Goal: Information Seeking & Learning: Learn about a topic

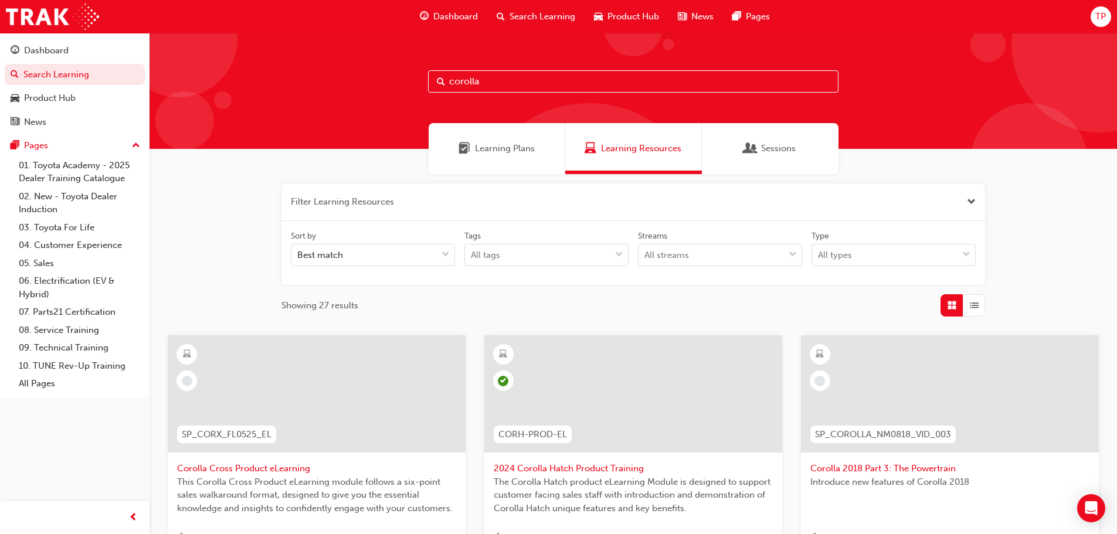
drag, startPoint x: 562, startPoint y: 94, endPoint x: 553, endPoint y: 79, distance: 17.3
click at [553, 79] on div "corolla" at bounding box center [633, 91] width 967 height 116
drag, startPoint x: 553, startPoint y: 79, endPoint x: 195, endPoint y: 36, distance: 360.8
click at [197, 36] on div "corolla" at bounding box center [633, 91] width 967 height 116
type input "camry"
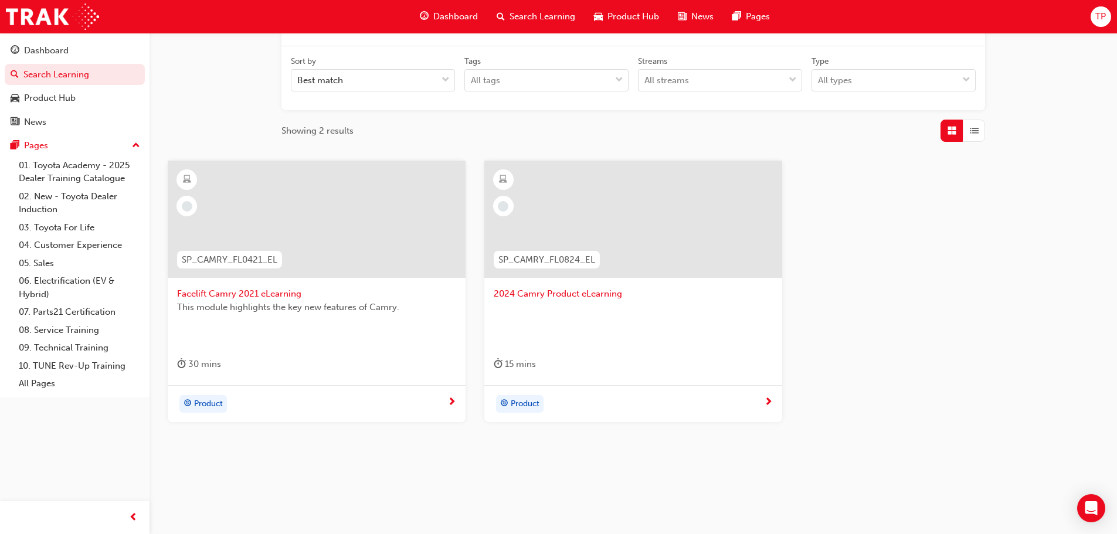
scroll to position [176, 0]
click at [560, 288] on span "2024 Camry Product eLearning" at bounding box center [633, 292] width 279 height 13
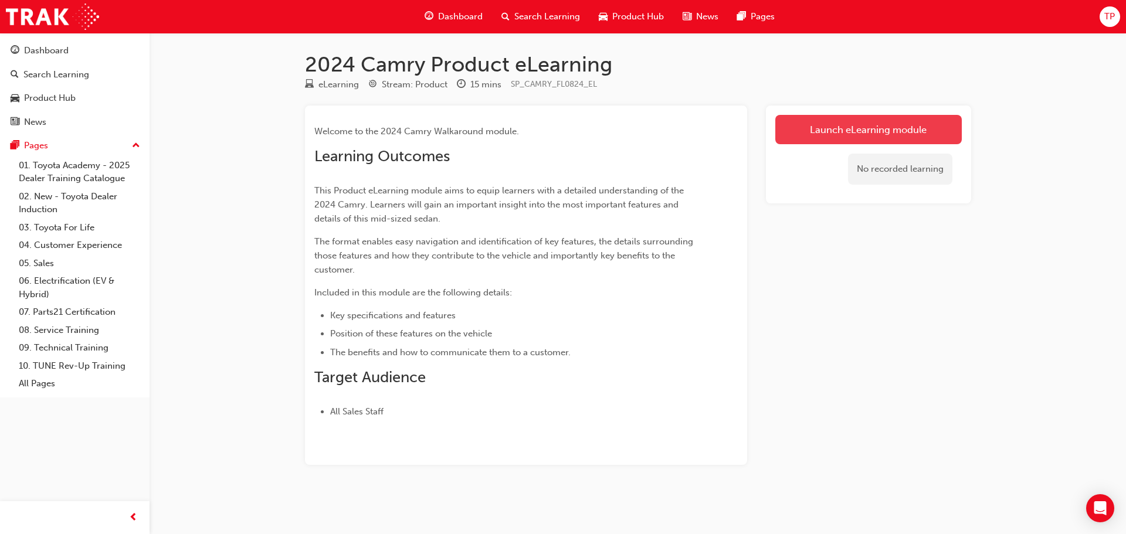
click at [888, 124] on link "Launch eLearning module" at bounding box center [868, 129] width 186 height 29
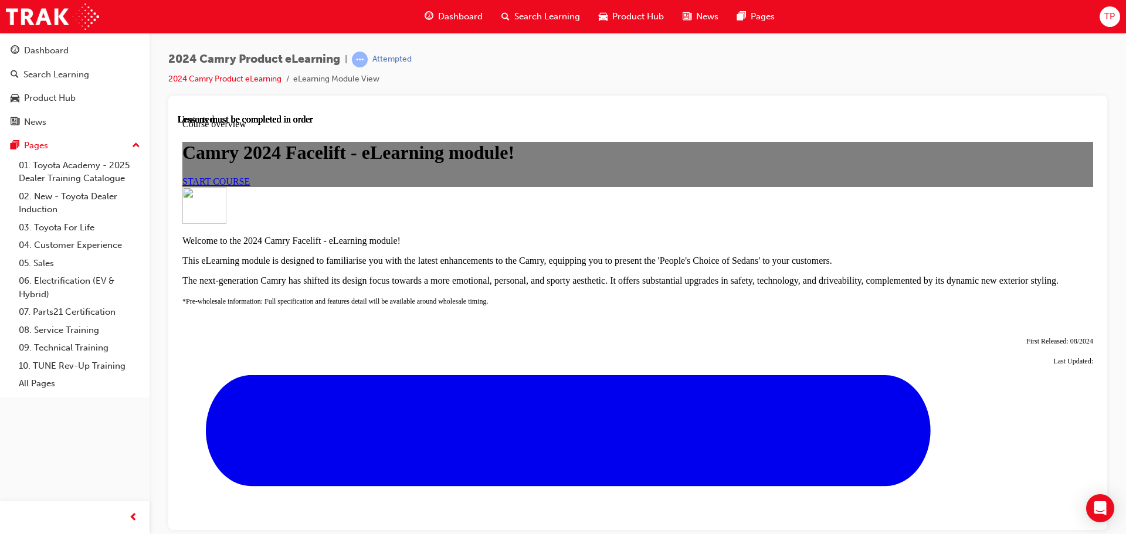
scroll to position [117, 0]
click at [250, 186] on link "START COURSE" at bounding box center [215, 181] width 67 height 10
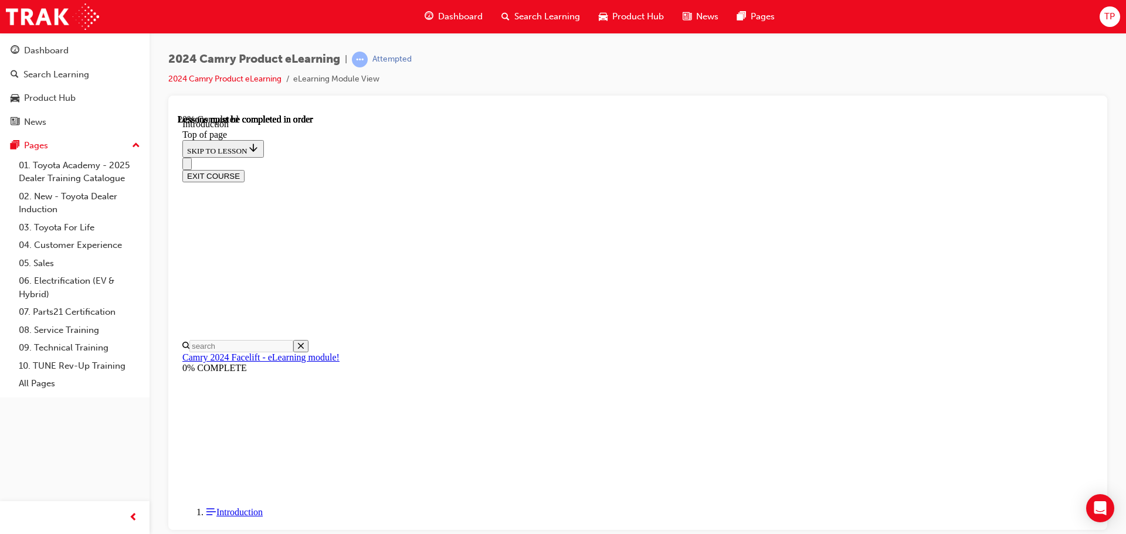
scroll to position [355, 0]
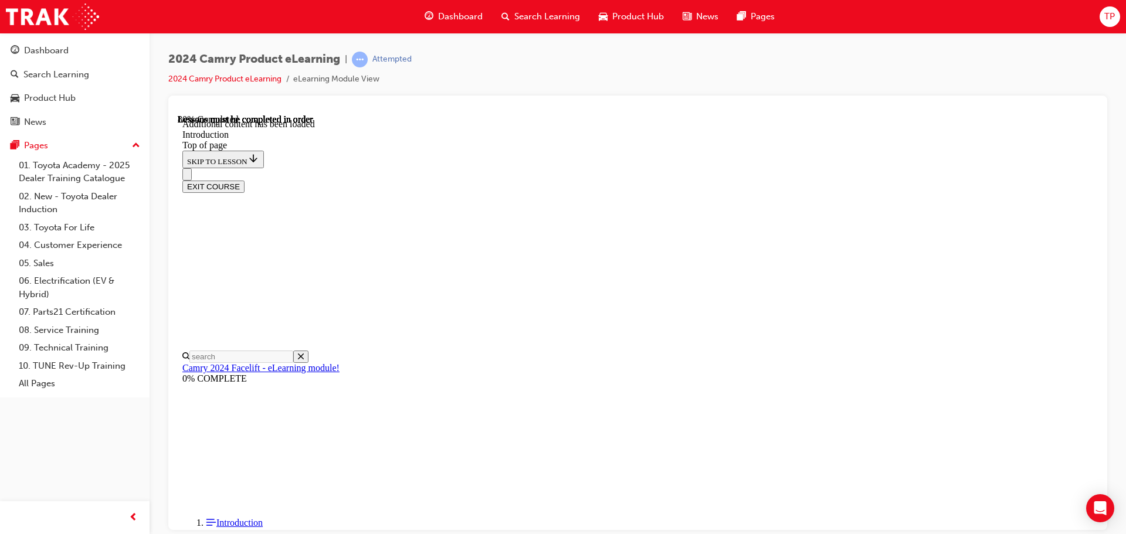
scroll to position [1455, 0]
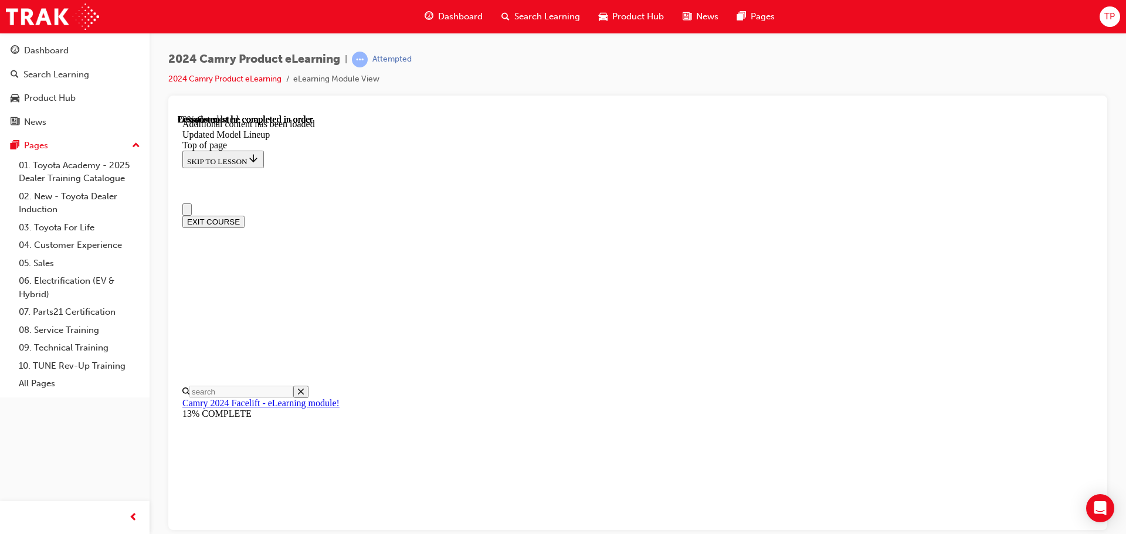
scroll to position [0, 0]
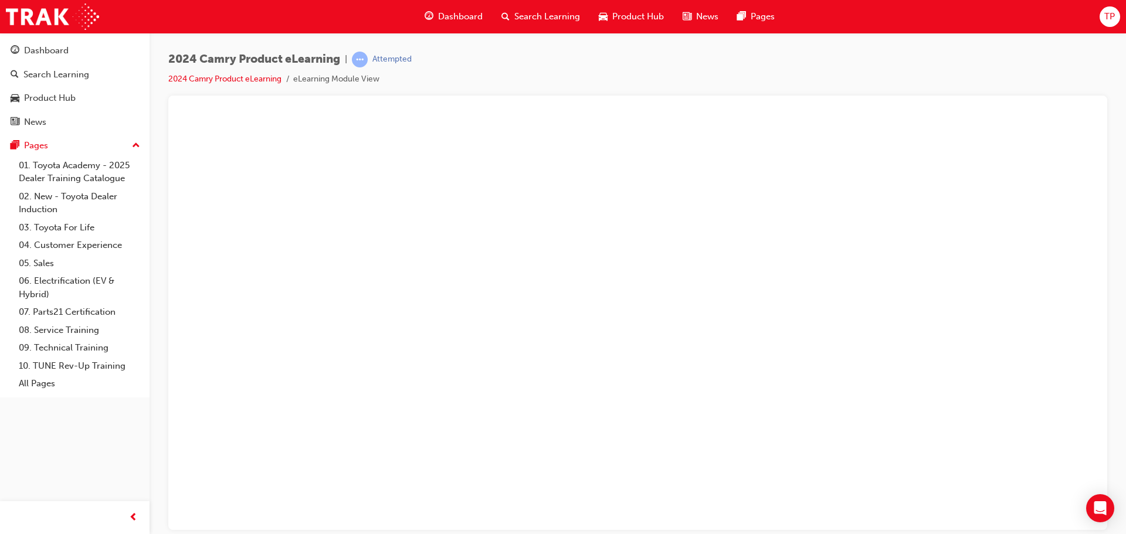
click at [637, 215] on button "Unzoom image" at bounding box center [638, 322] width 920 height 416
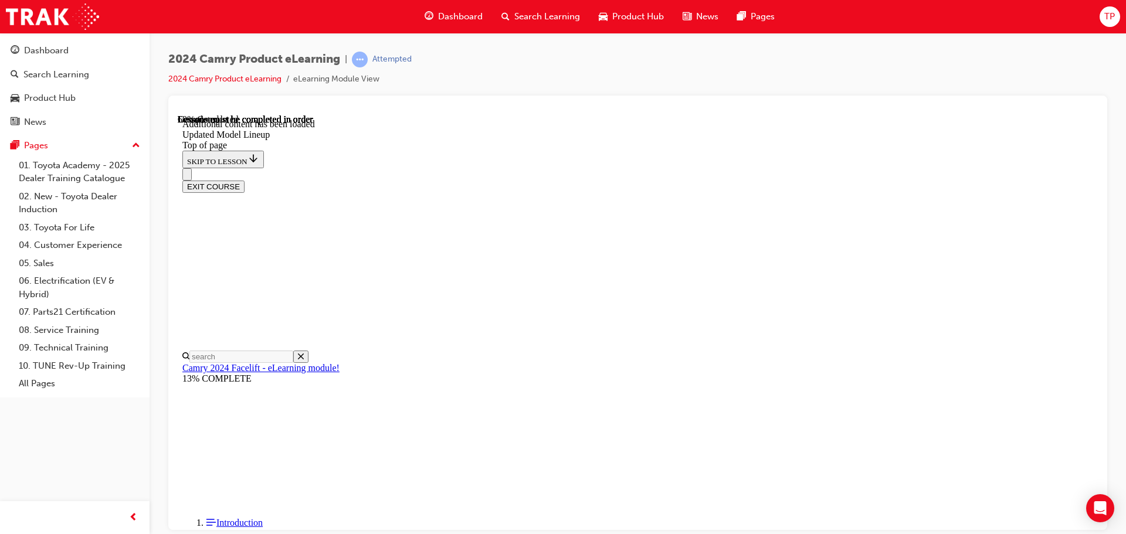
scroll to position [879, 0]
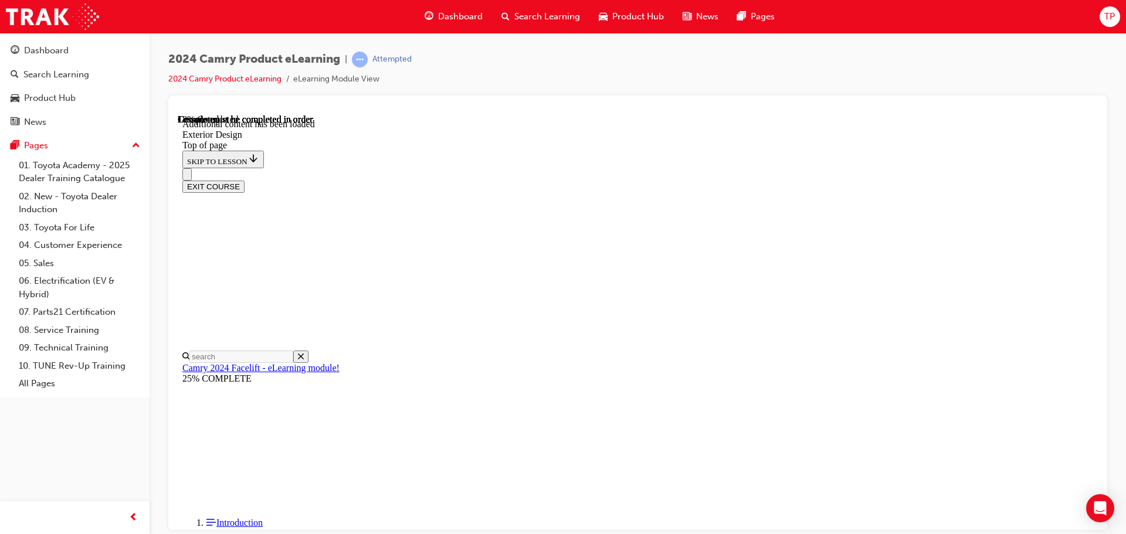
drag, startPoint x: 1125, startPoint y: 297, endPoint x: 705, endPoint y: 170, distance: 438.5
click at [1116, 297] on div "2024 Camry Product eLearning | Attempted 2024 Camry Product eLearning eLearning…" at bounding box center [638, 269] width 976 height 472
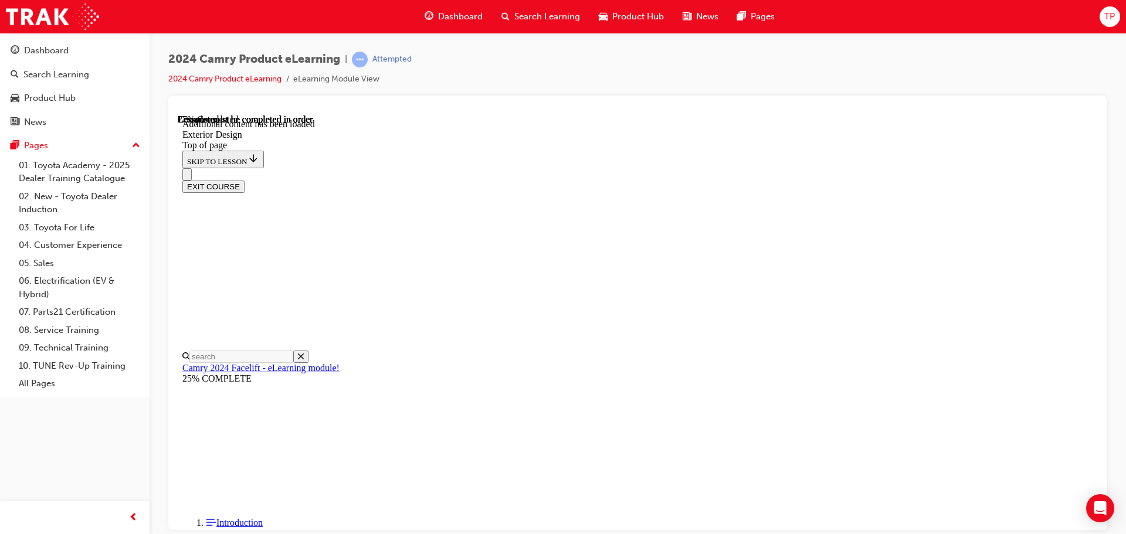
scroll to position [36, 0]
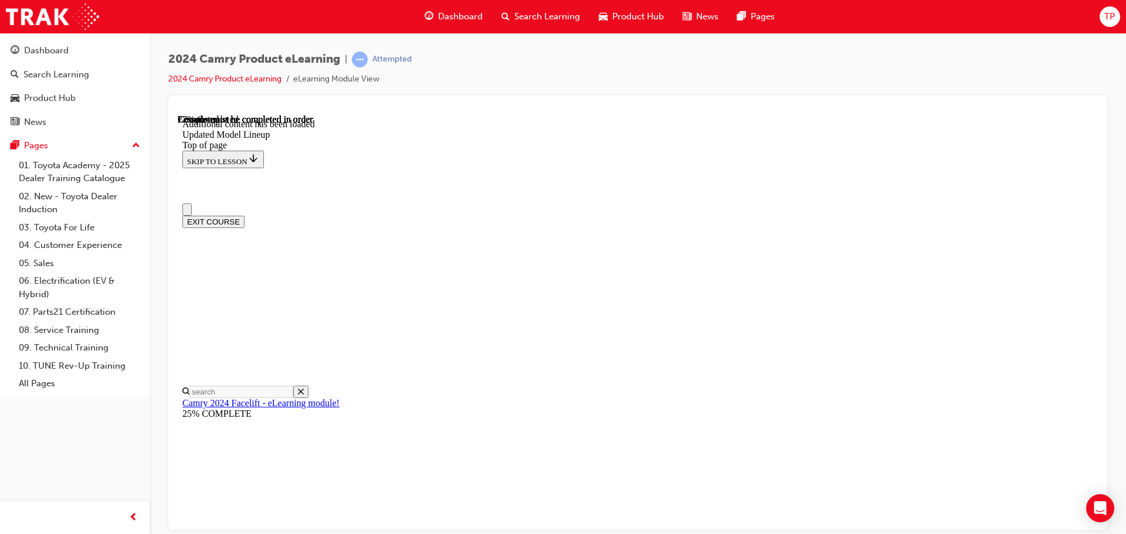
scroll to position [0, 0]
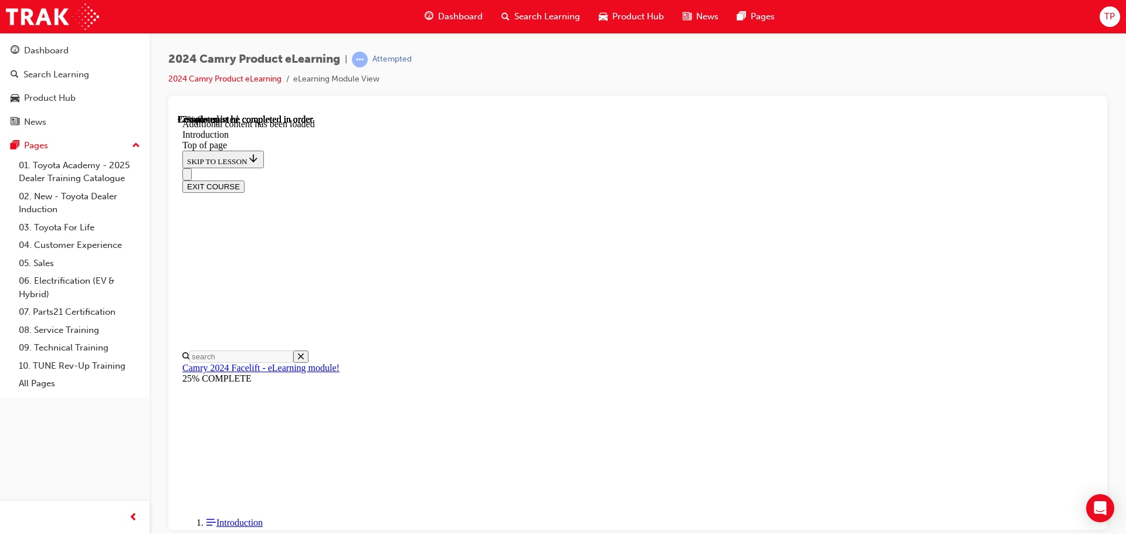
scroll to position [345, 0]
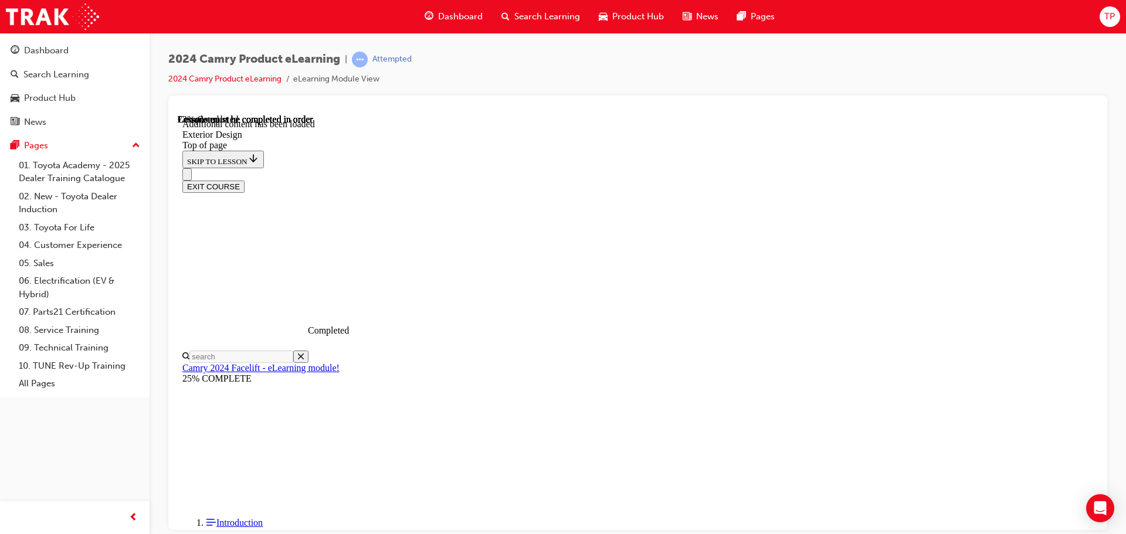
scroll to position [1886, 0]
drag, startPoint x: 1047, startPoint y: 351, endPoint x: 1039, endPoint y: 349, distance: 8.3
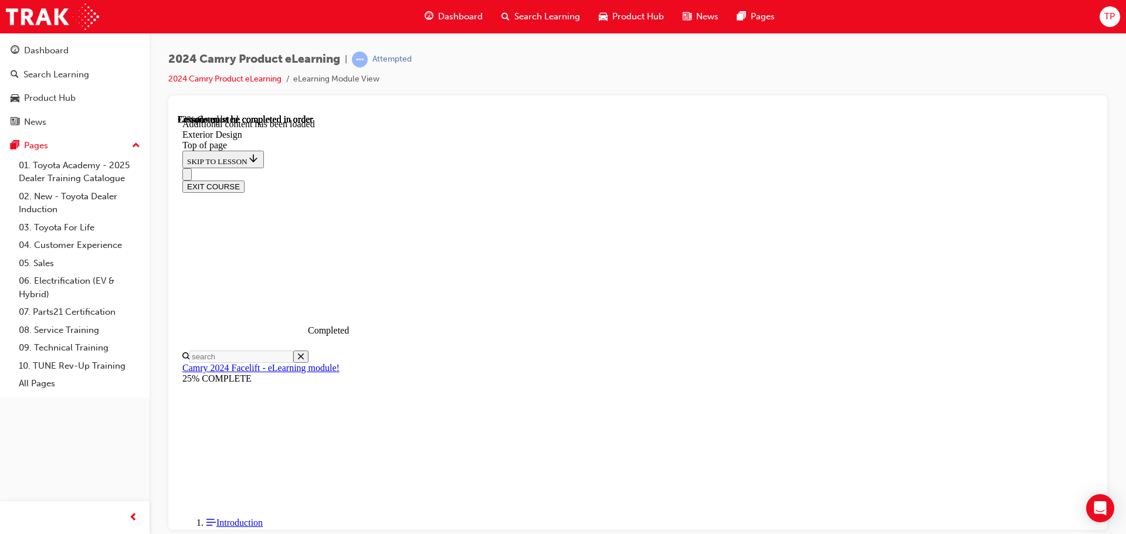
scroll to position [301, 0]
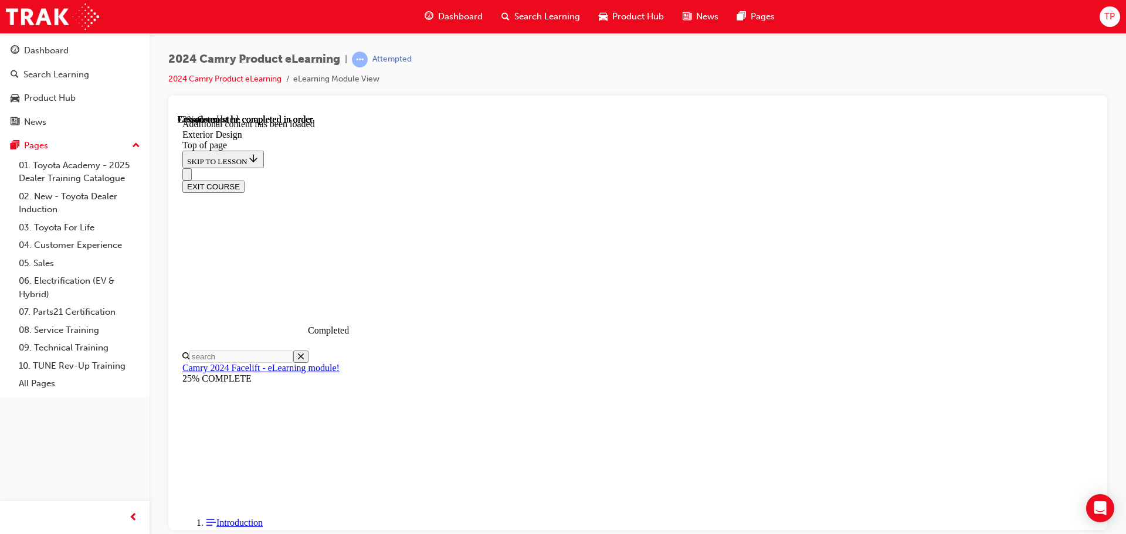
scroll to position [352, 0]
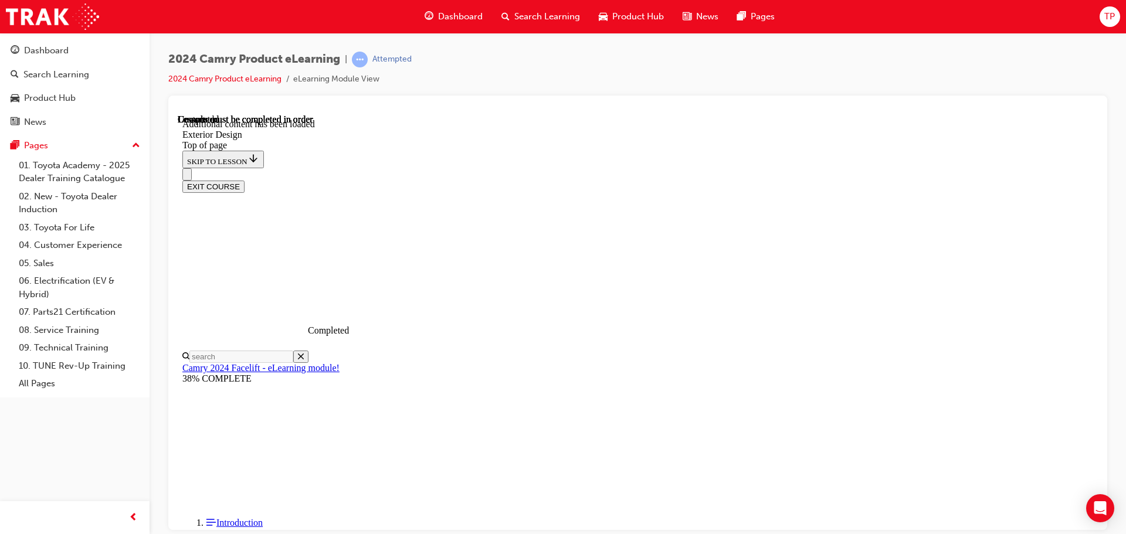
click at [486, 168] on div "EXIT COURSE" at bounding box center [633, 180] width 902 height 25
click at [500, 168] on div "EXIT COURSE" at bounding box center [633, 180] width 902 height 25
click at [499, 168] on div "EXIT COURSE" at bounding box center [633, 180] width 902 height 25
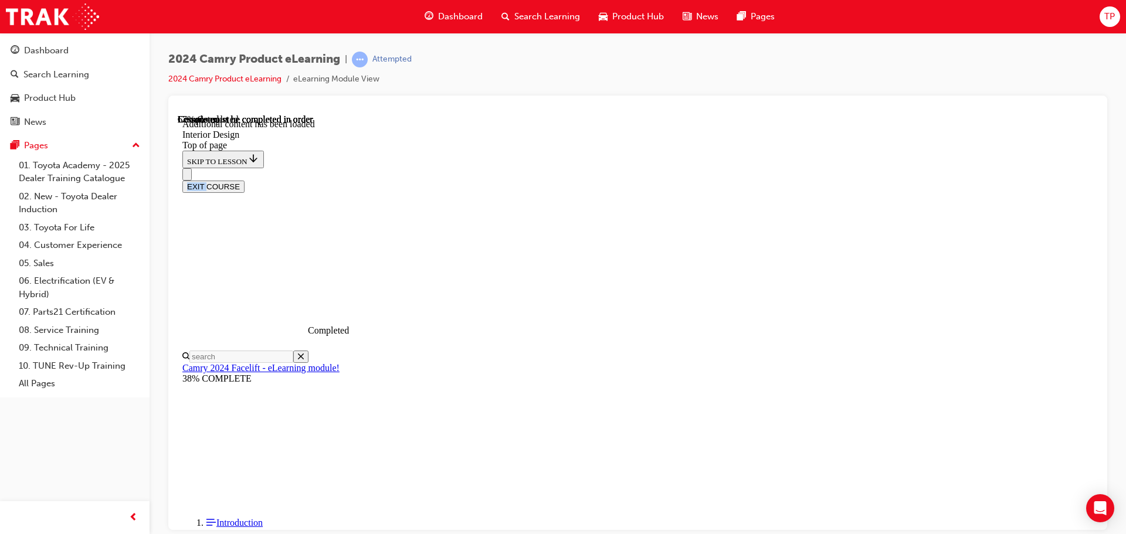
scroll to position [194, 0]
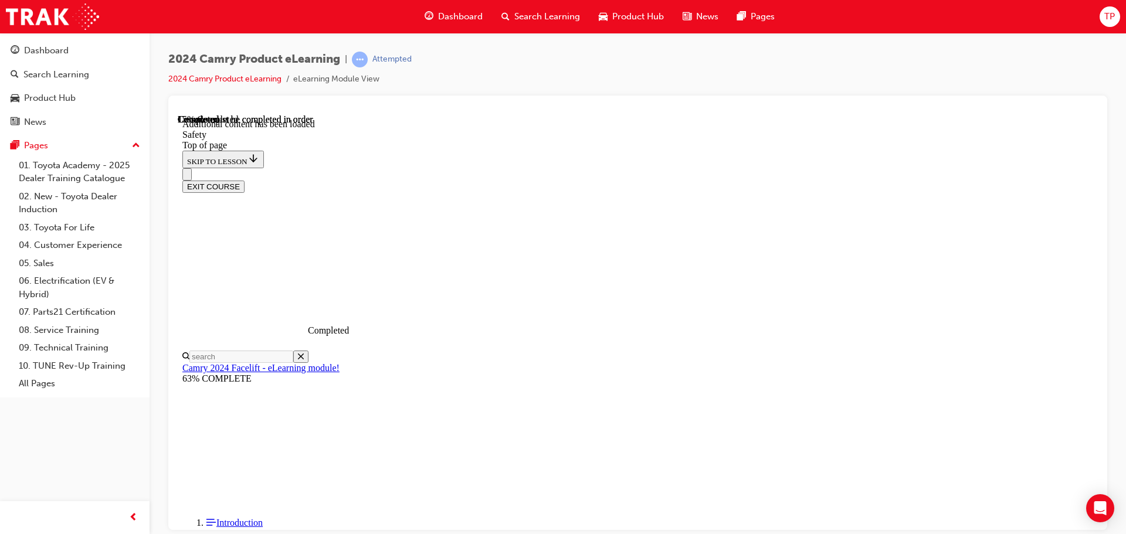
scroll to position [427, 0]
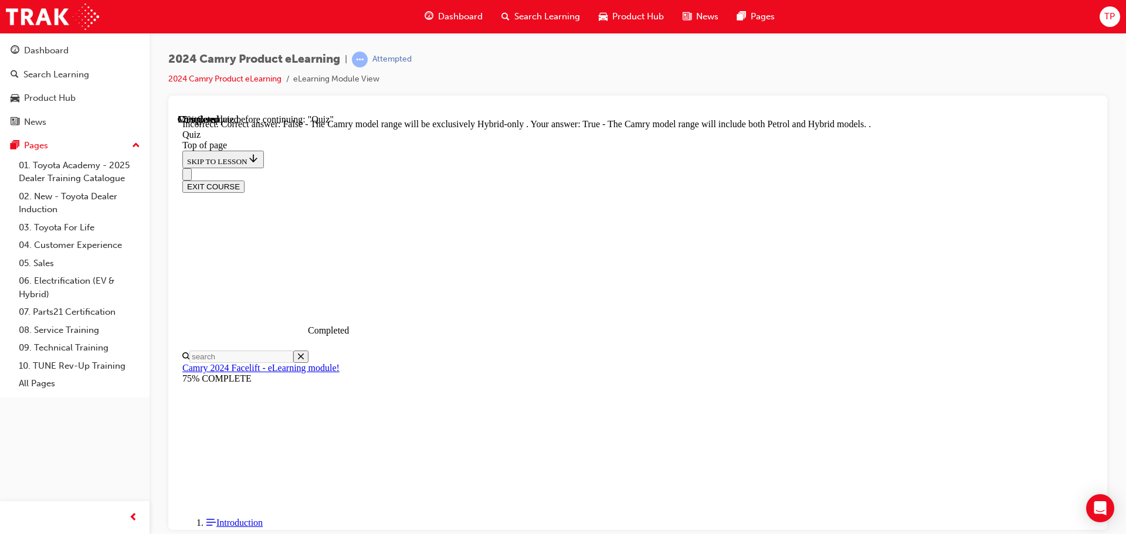
scroll to position [154, 0]
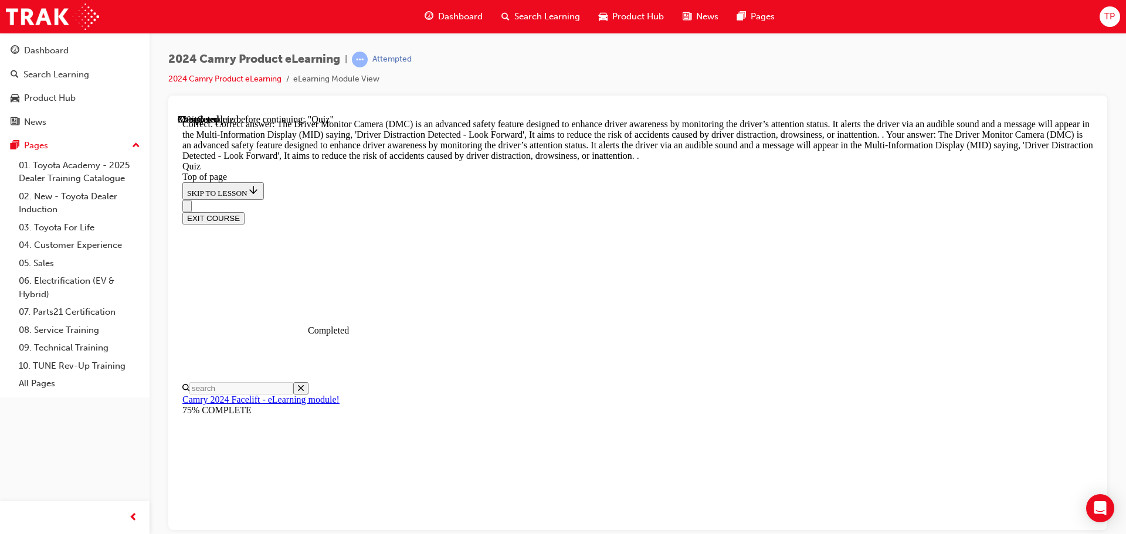
scroll to position [385, 0]
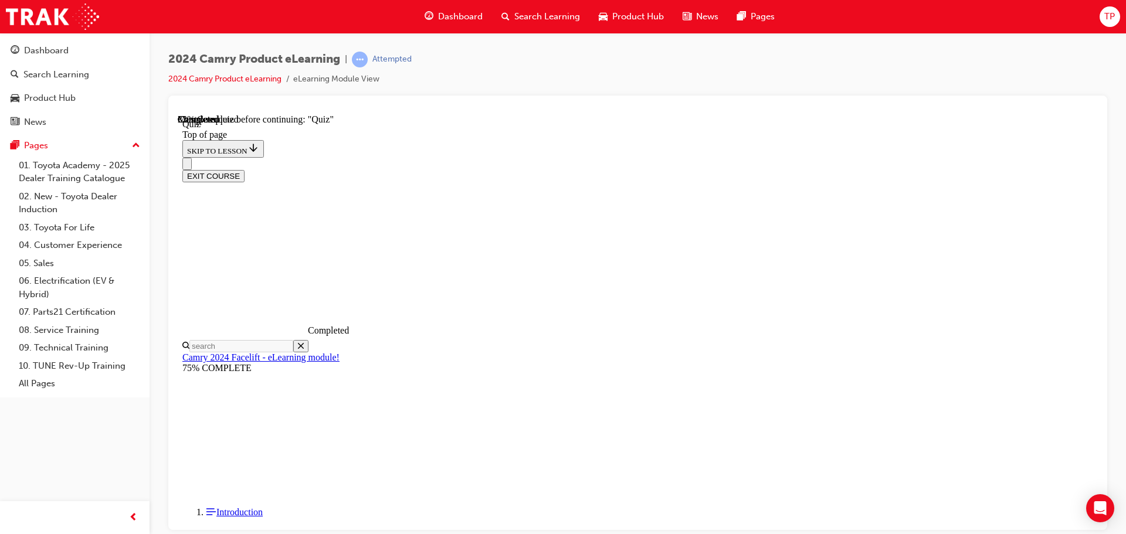
scroll to position [94, 0]
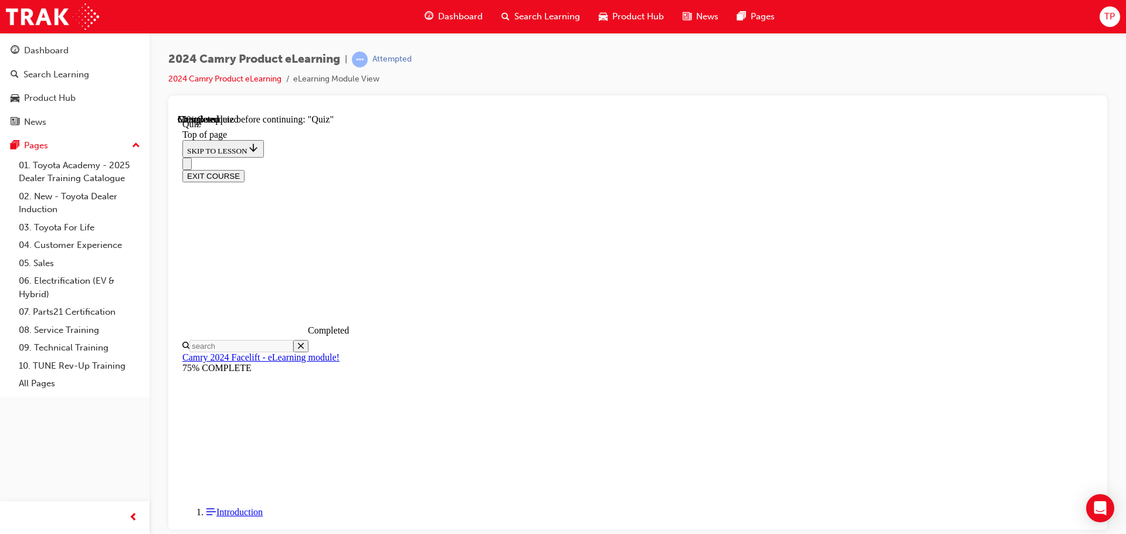
scroll to position [153, 0]
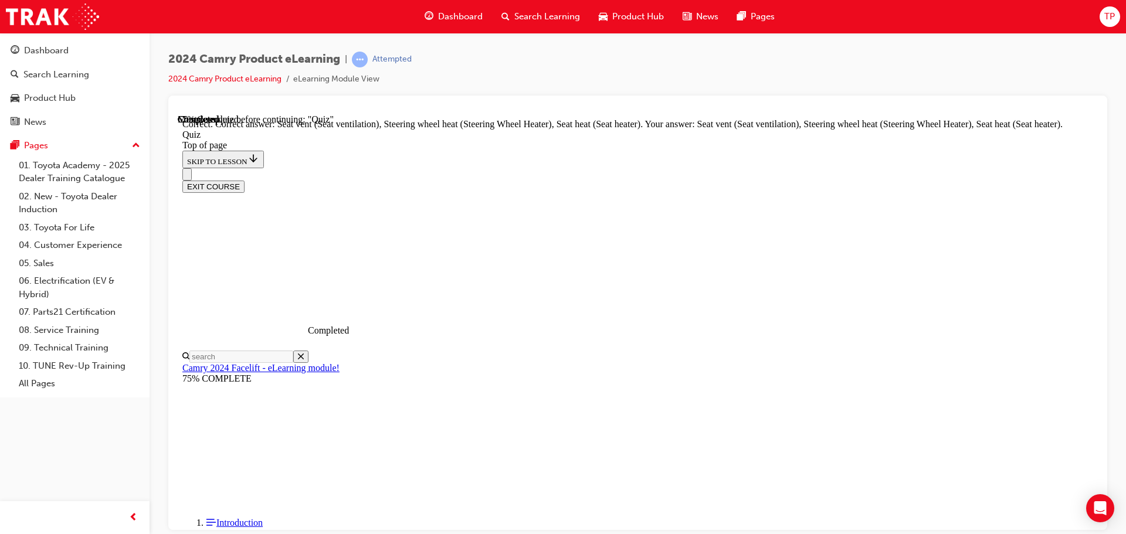
scroll to position [256, 0]
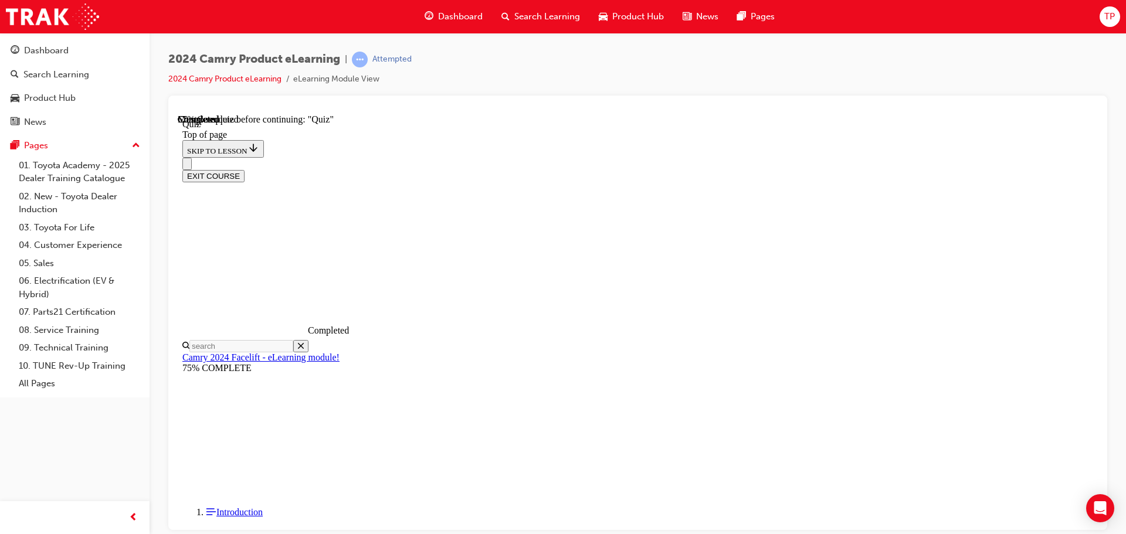
scroll to position [94, 0]
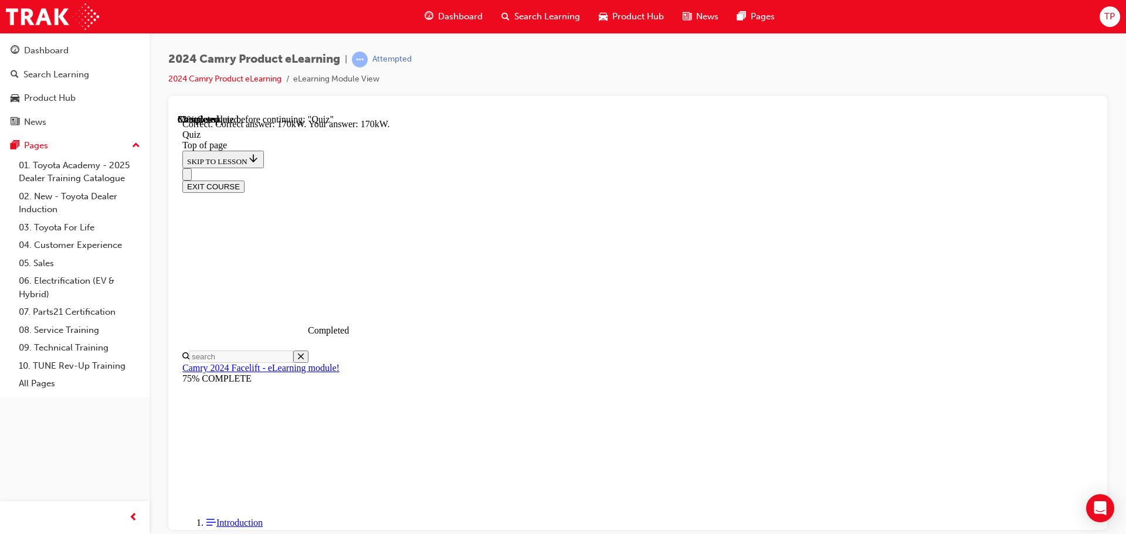
scroll to position [256, 0]
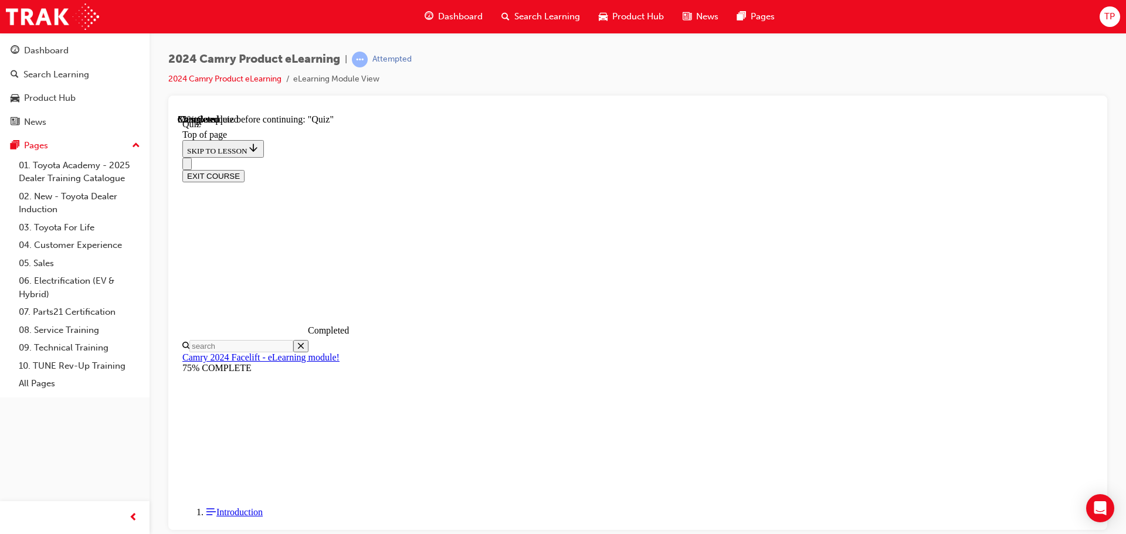
scroll to position [94, 0]
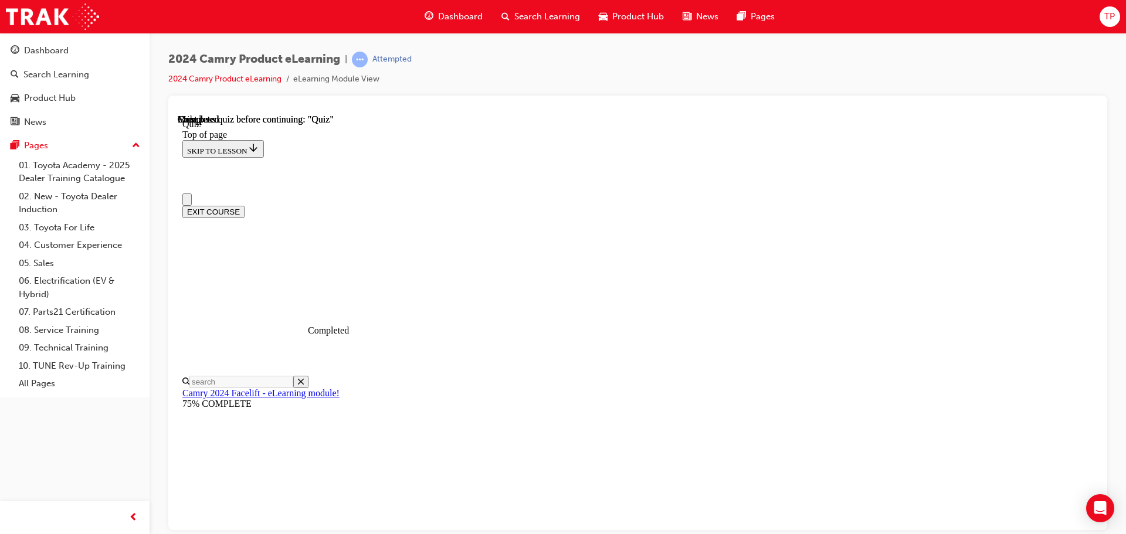
scroll to position [221, 0]
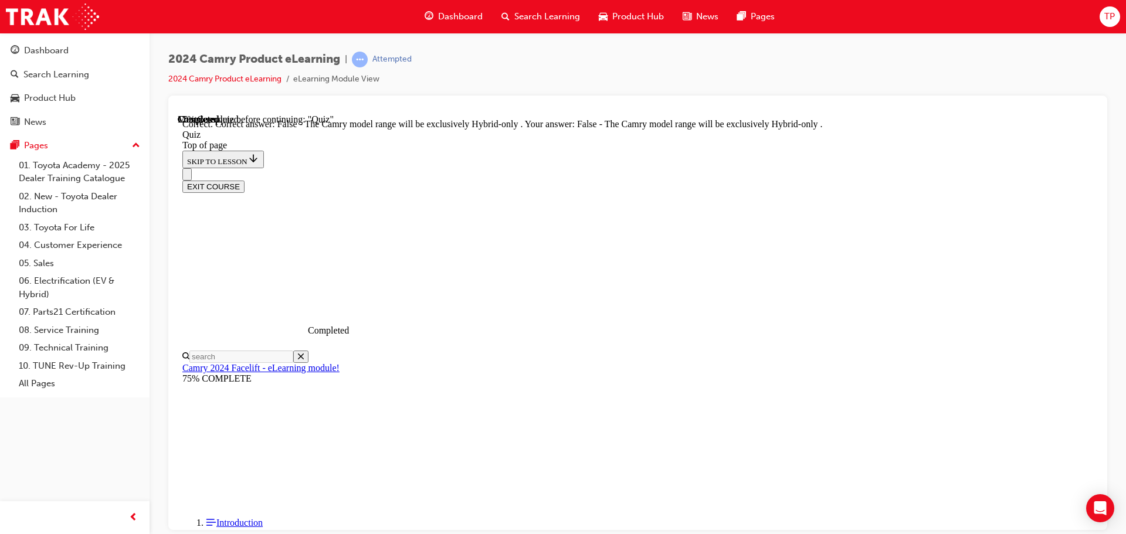
scroll to position [154, 0]
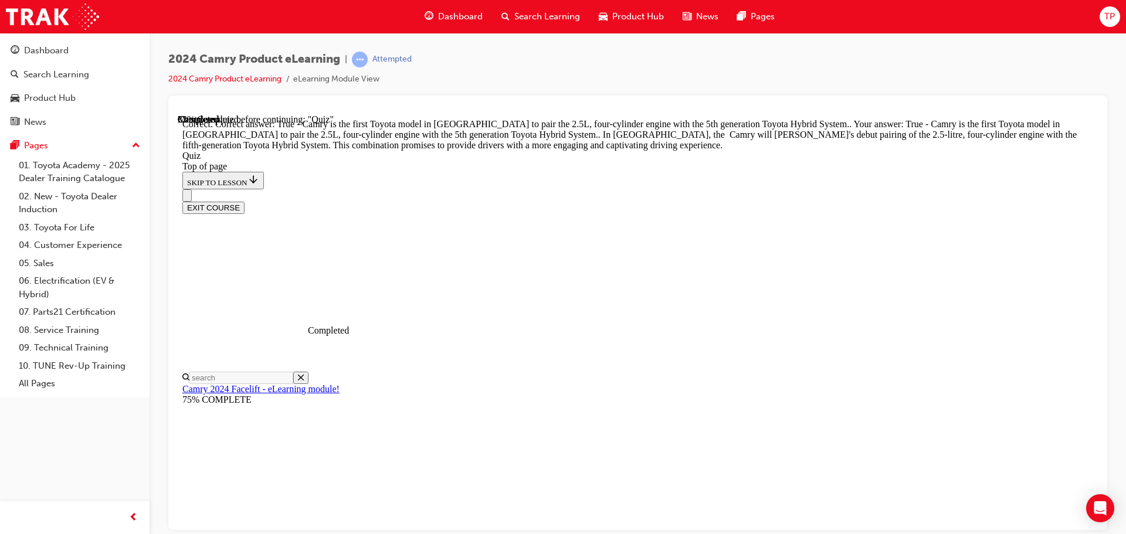
scroll to position [266, 0]
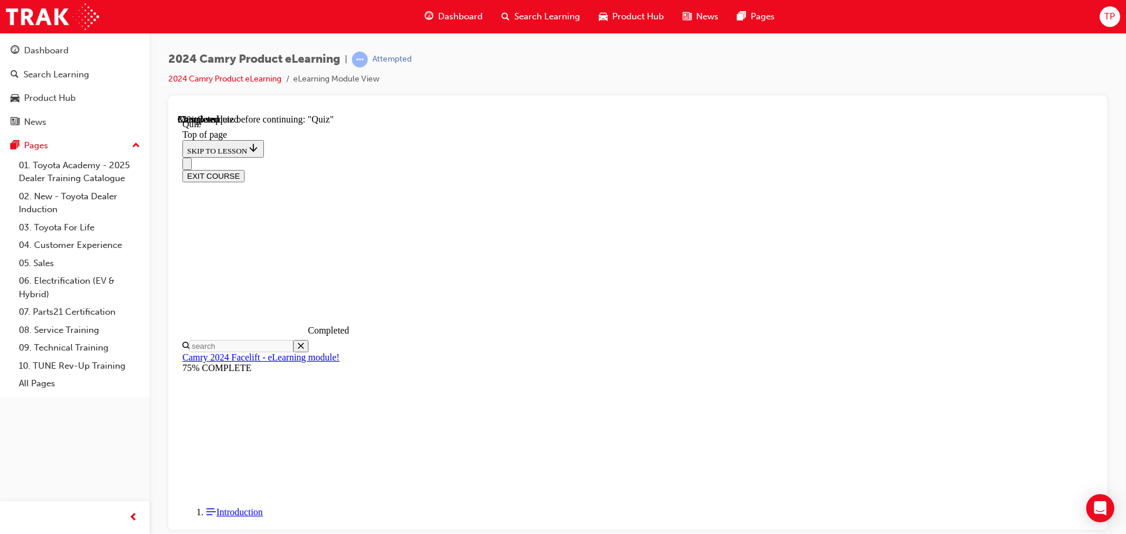
scroll to position [134, 0]
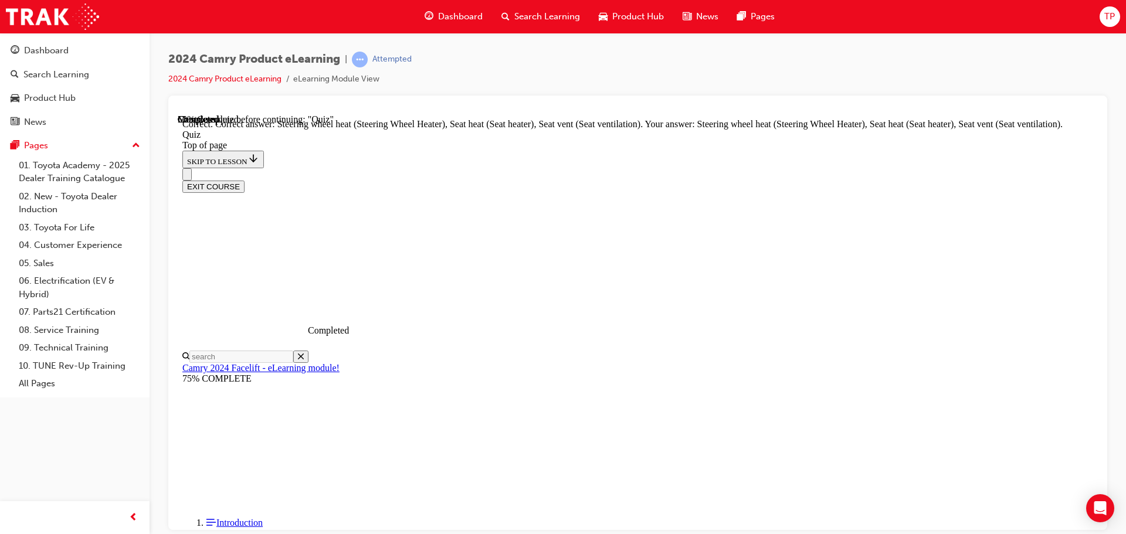
scroll to position [256, 0]
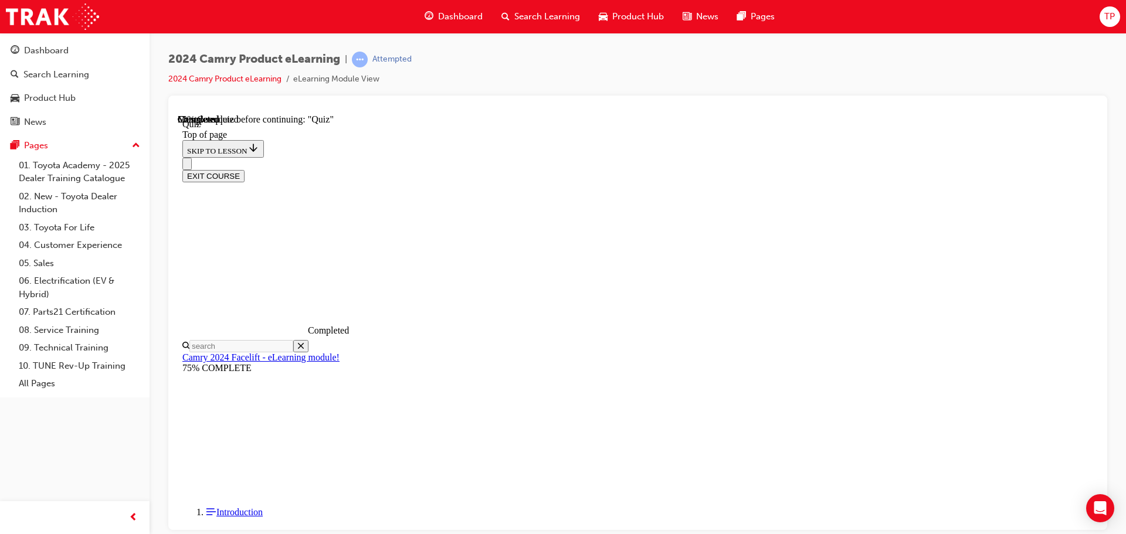
scroll to position [36, 0]
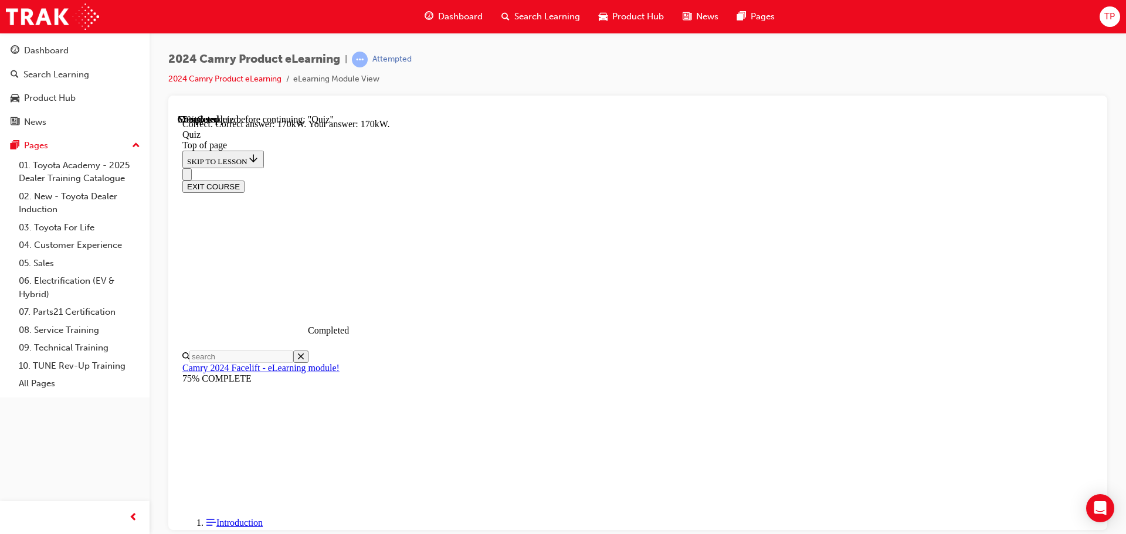
scroll to position [256, 0]
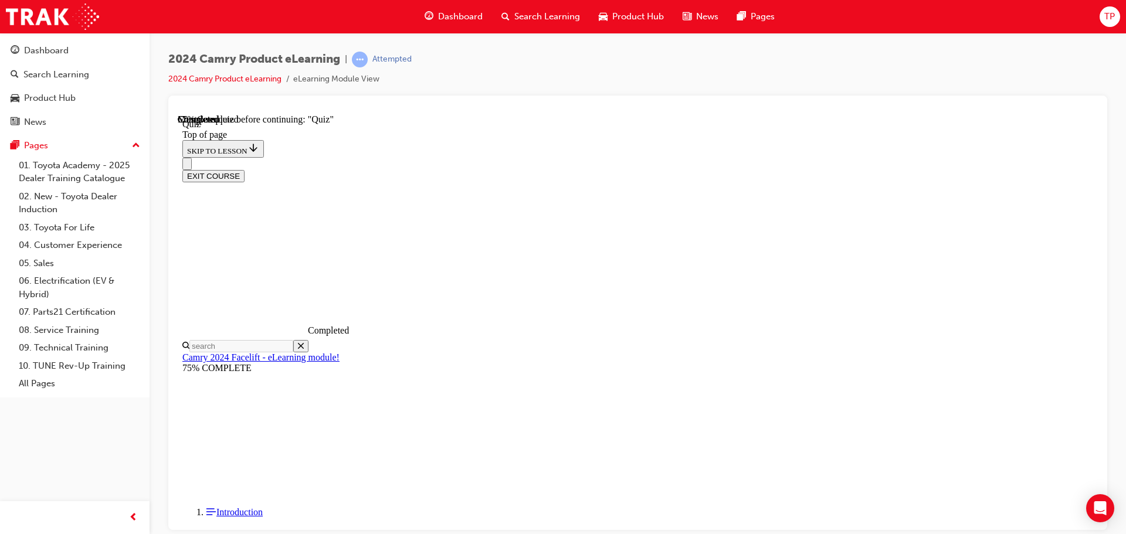
scroll to position [212, 0]
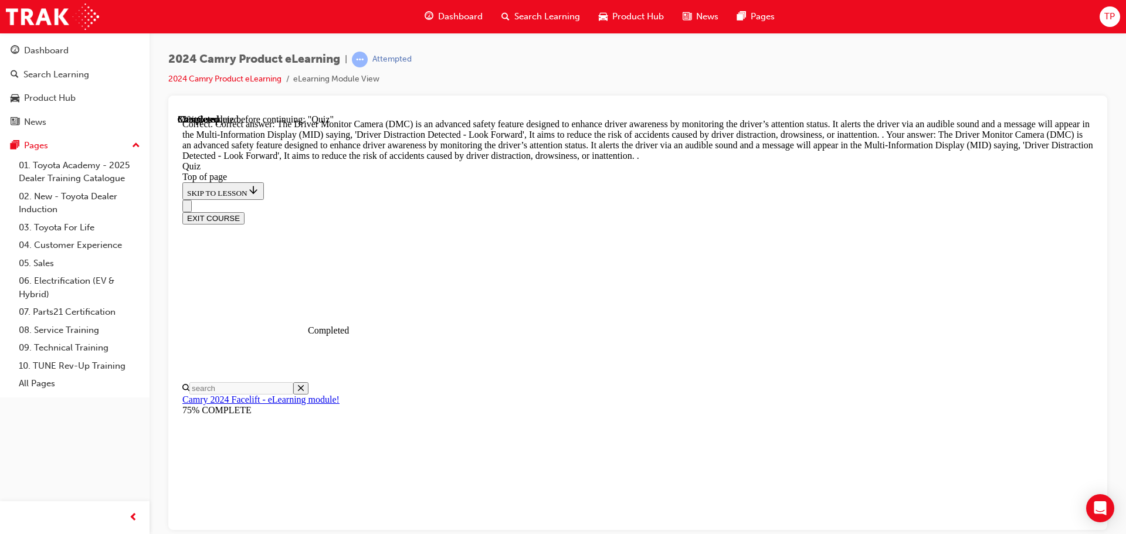
scroll to position [385, 0]
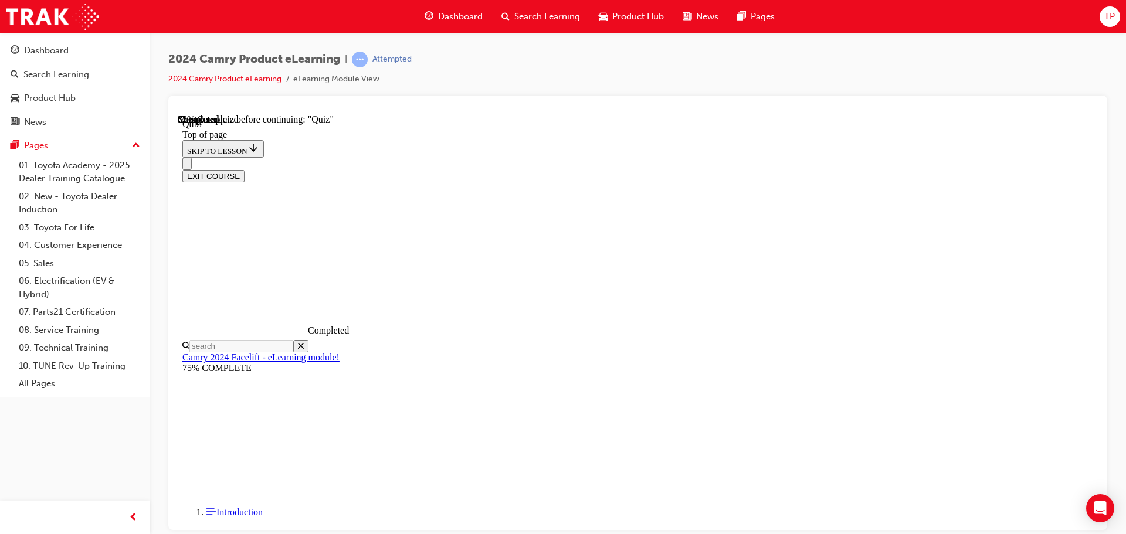
scroll to position [94, 0]
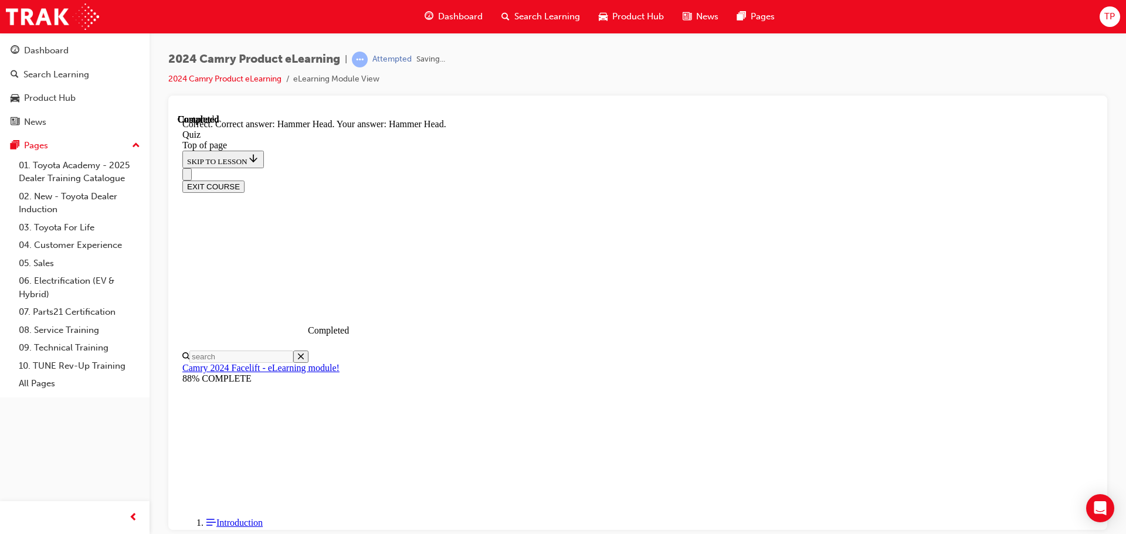
scroll to position [236, 0]
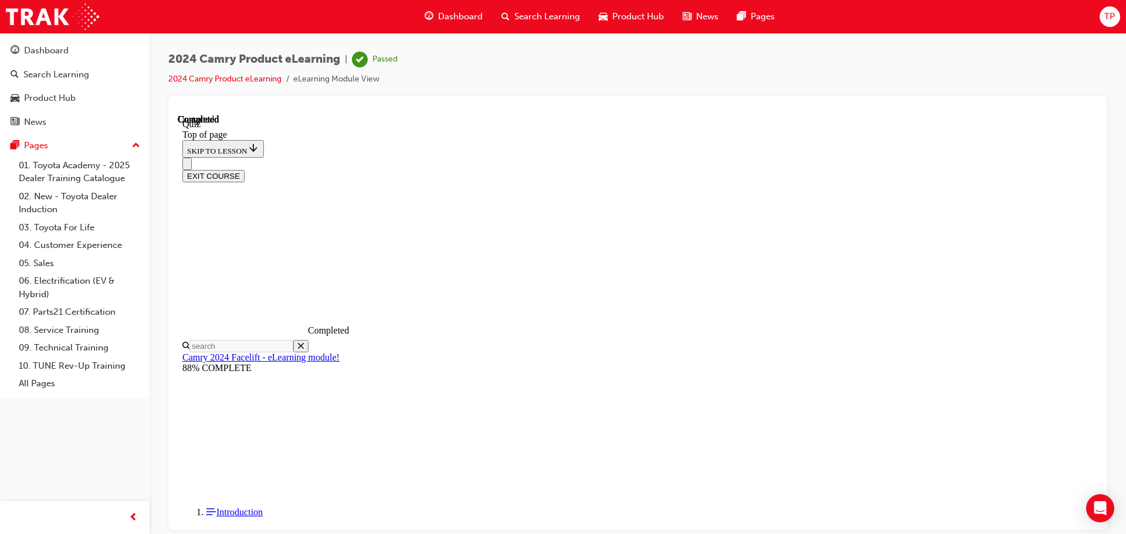
scroll to position [221, 0]
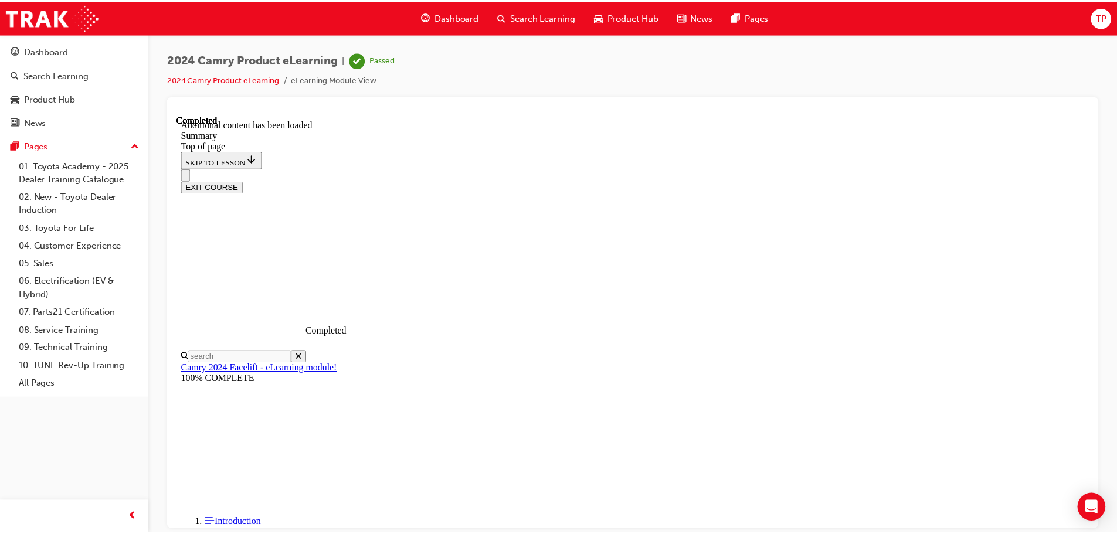
scroll to position [1317, 0]
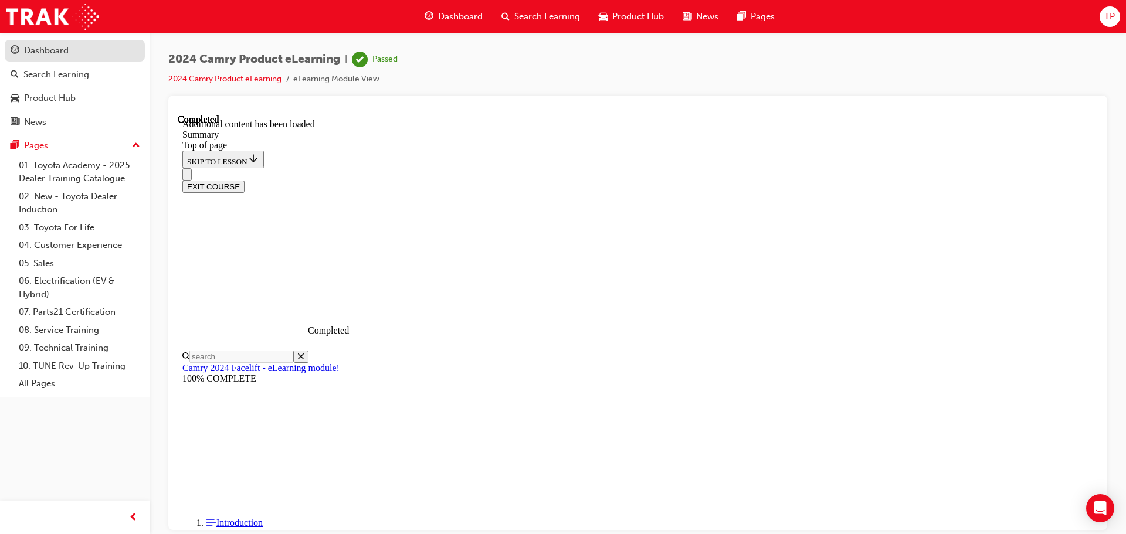
click at [87, 41] on link "Dashboard" at bounding box center [75, 51] width 140 height 22
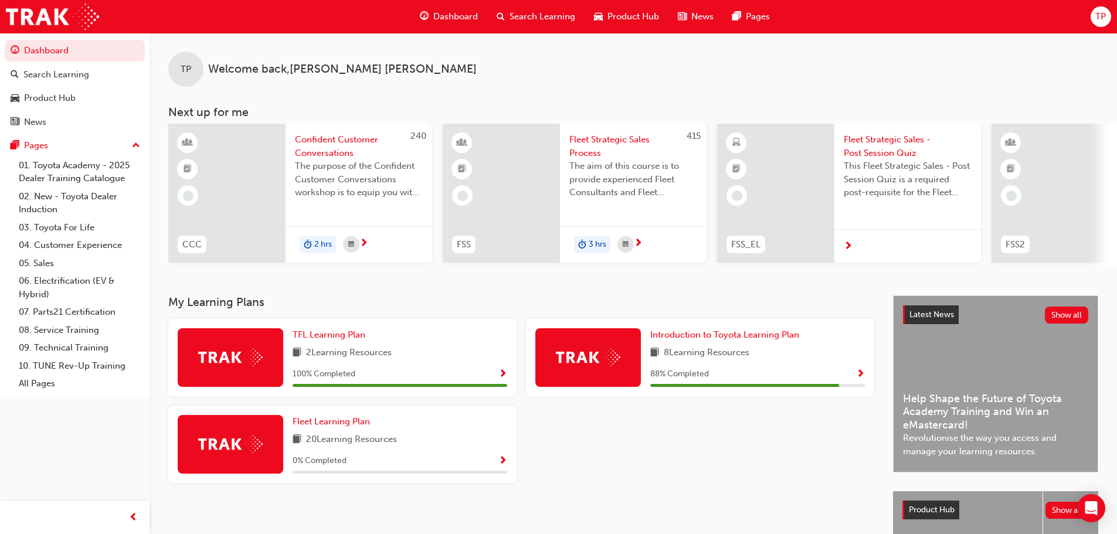
click at [550, 6] on div "Search Learning" at bounding box center [535, 17] width 97 height 24
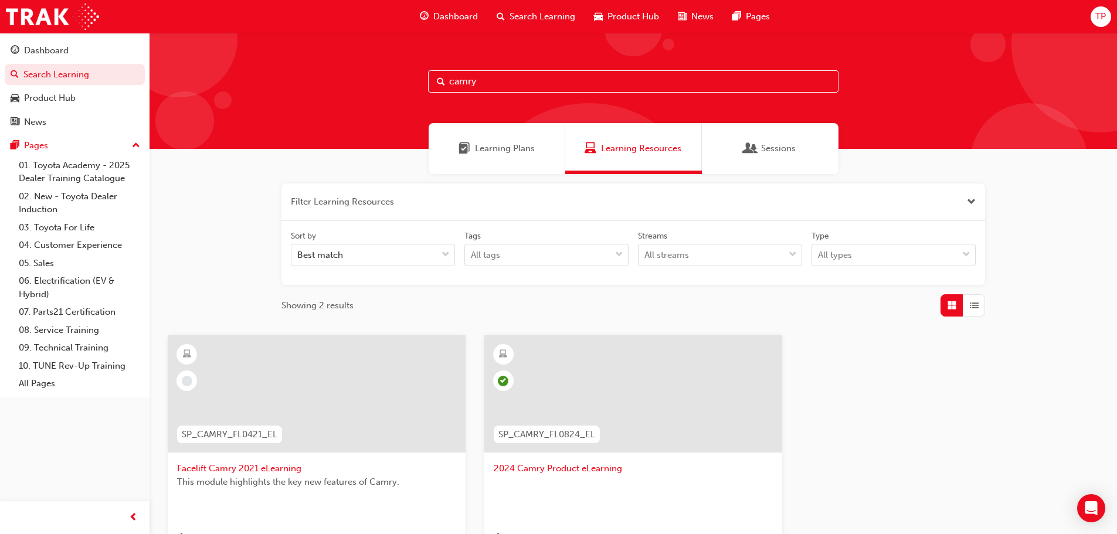
drag, startPoint x: 587, startPoint y: 87, endPoint x: 189, endPoint y: 63, distance: 398.8
click at [189, 63] on div "camry" at bounding box center [633, 91] width 967 height 116
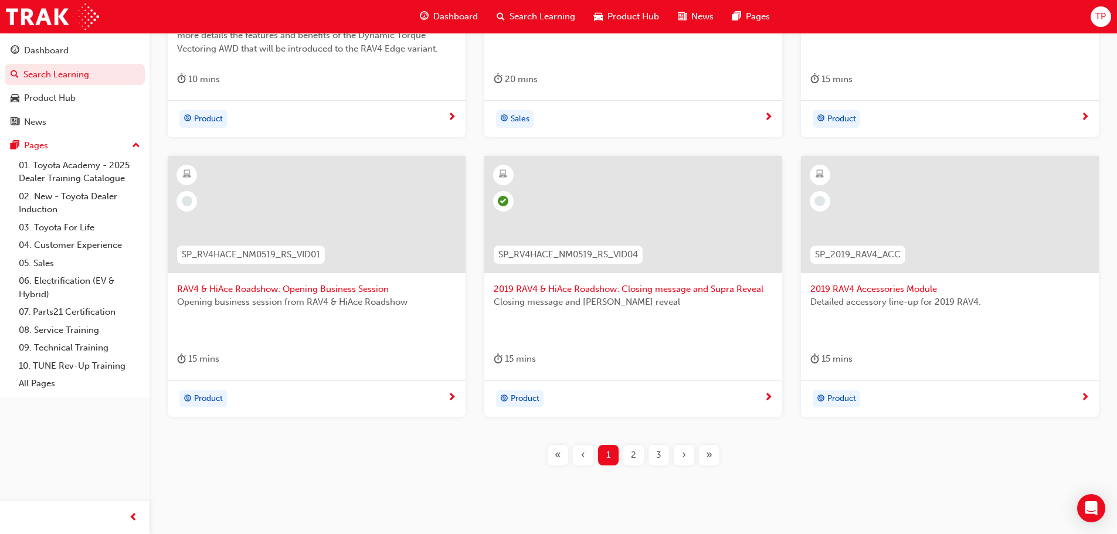
scroll to position [486, 0]
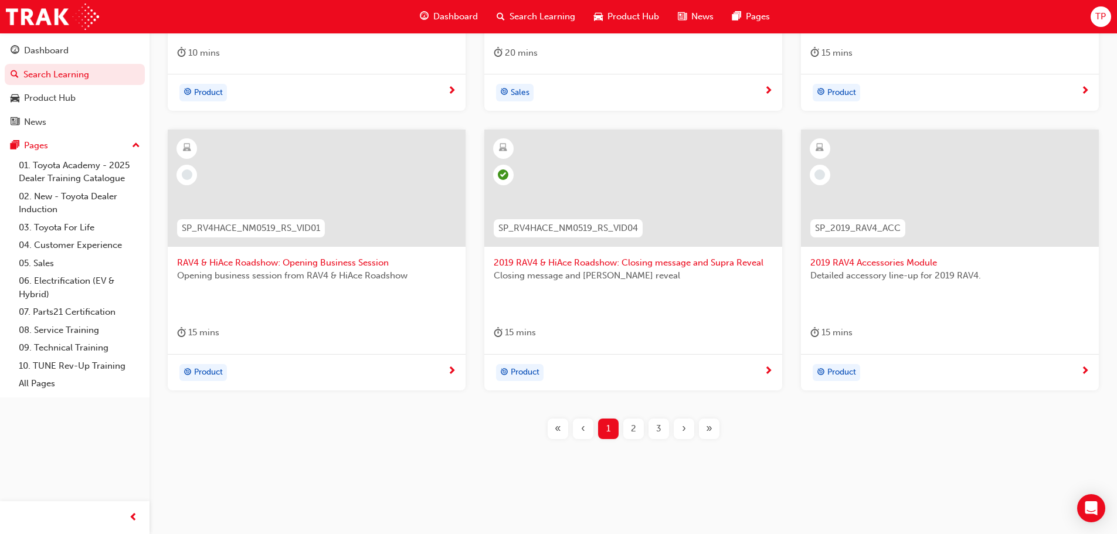
click at [628, 433] on div "2" at bounding box center [633, 429] width 21 height 21
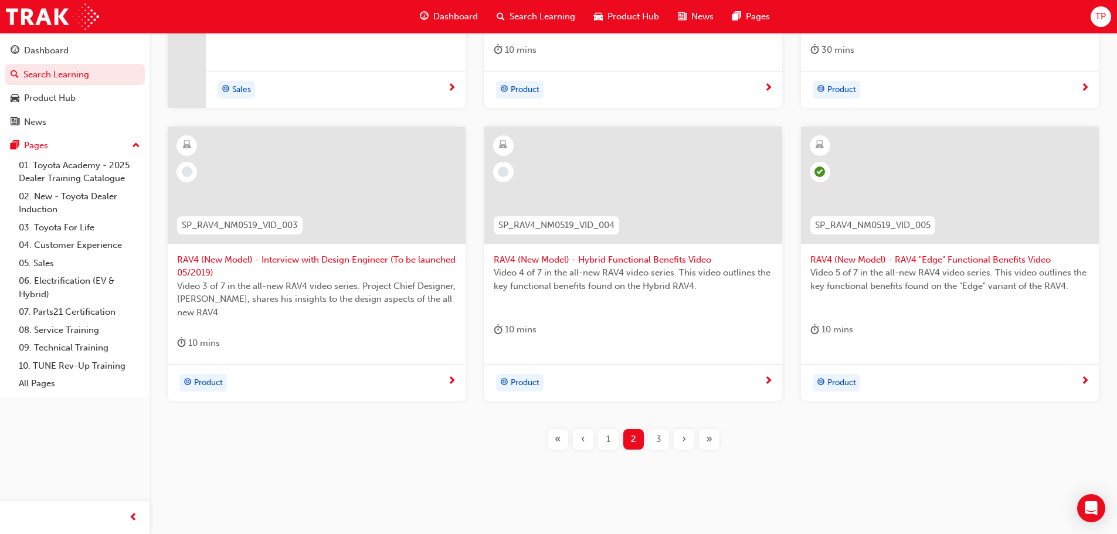
scroll to position [500, 0]
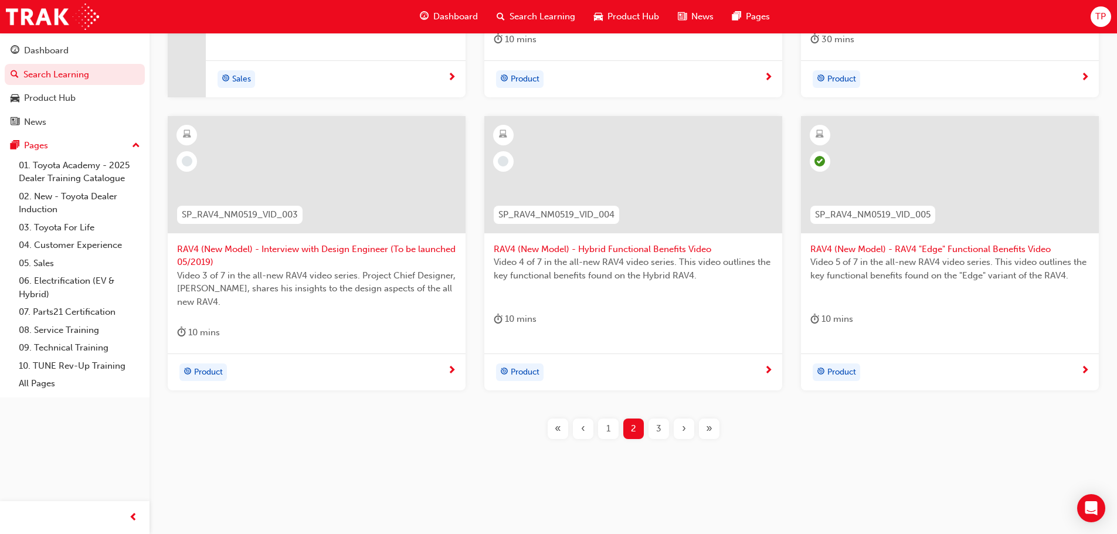
click at [657, 421] on div "3" at bounding box center [658, 429] width 21 height 21
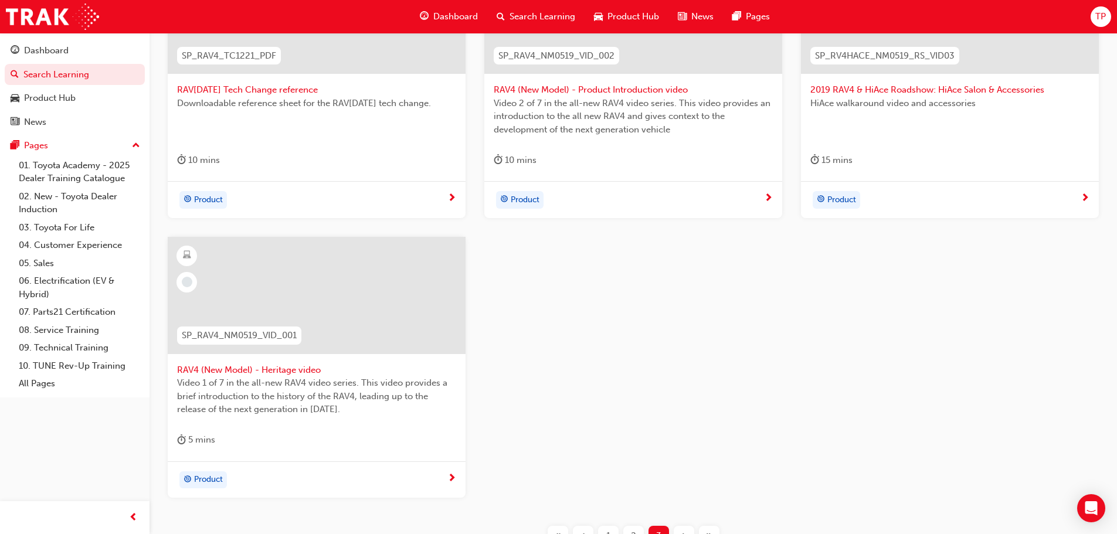
scroll to position [486, 0]
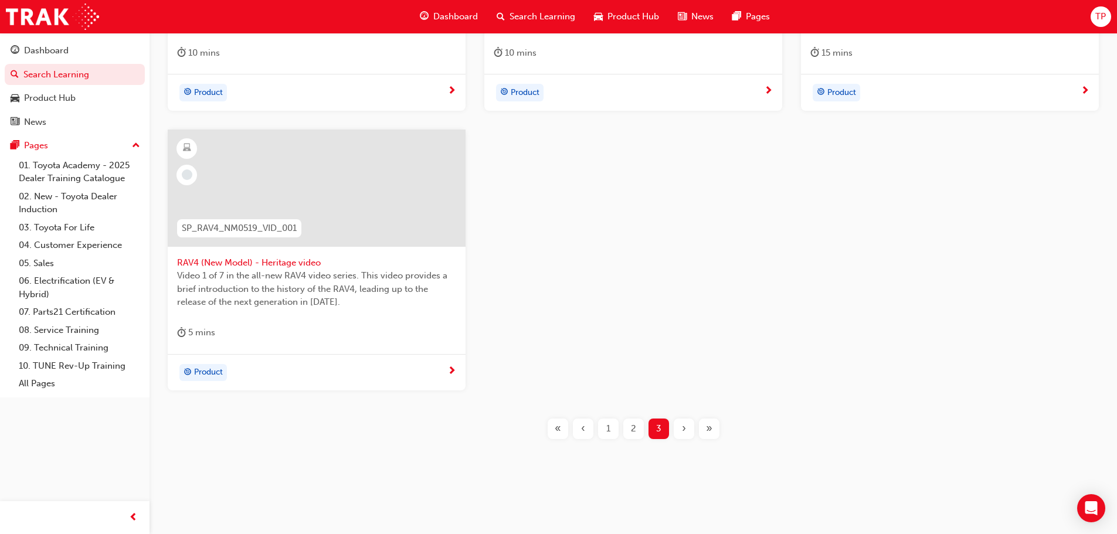
click at [579, 427] on div "‹" at bounding box center [583, 429] width 21 height 21
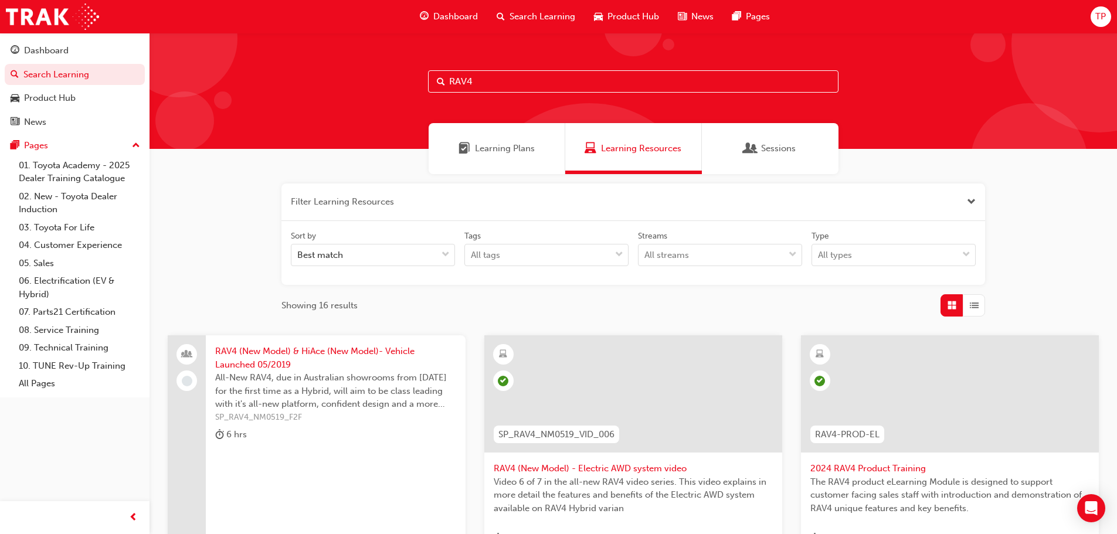
drag, startPoint x: 524, startPoint y: 99, endPoint x: 521, endPoint y: 90, distance: 10.0
click at [521, 90] on div "RAV4" at bounding box center [633, 91] width 967 height 116
drag, startPoint x: 521, startPoint y: 90, endPoint x: 354, endPoint y: 53, distance: 171.0
click at [354, 53] on div "RAV4" at bounding box center [633, 91] width 967 height 116
type input "chr"
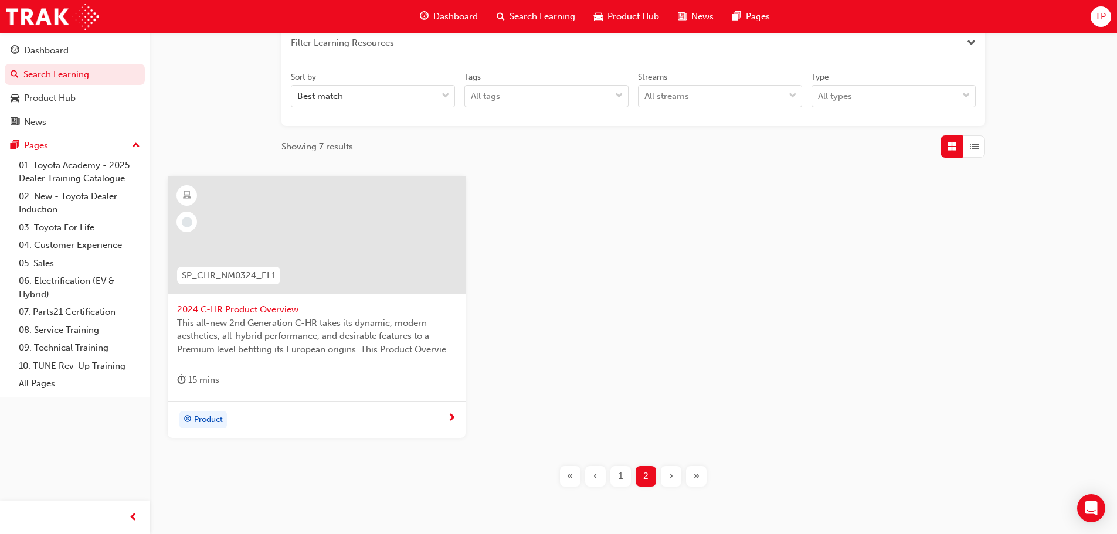
scroll to position [176, 0]
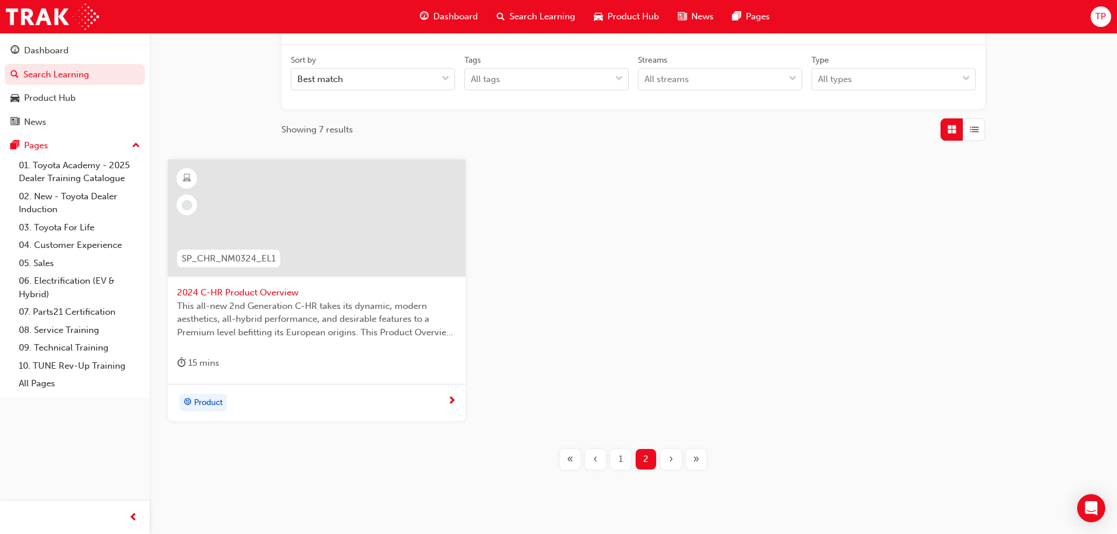
click at [261, 300] on span "This all-new 2nd Generation C-HR takes its dynamic, modern aesthetics, all-hybr…" at bounding box center [316, 320] width 279 height 40
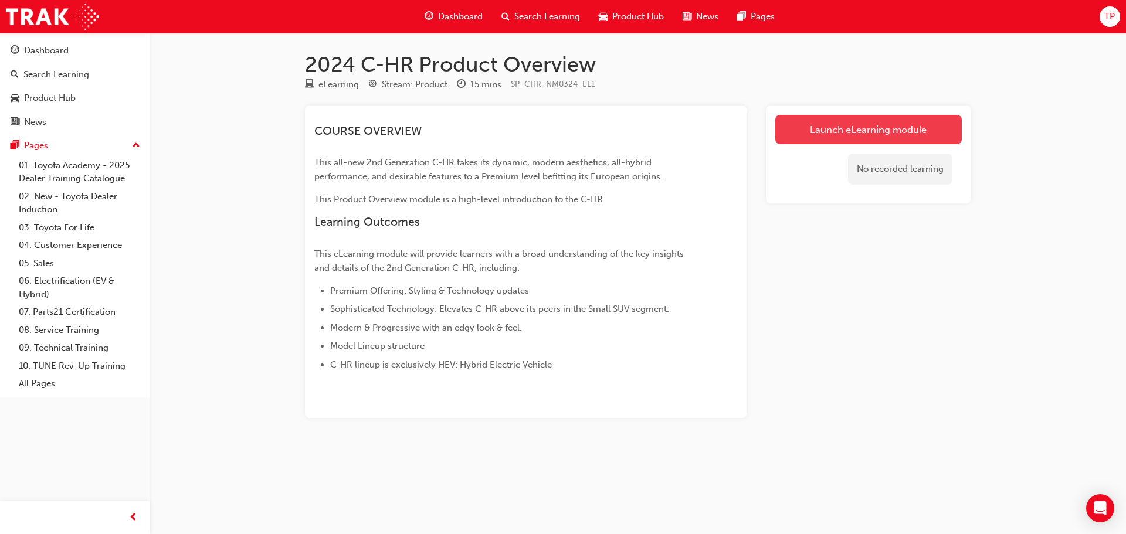
click at [836, 129] on link "Launch eLearning module" at bounding box center [868, 129] width 186 height 29
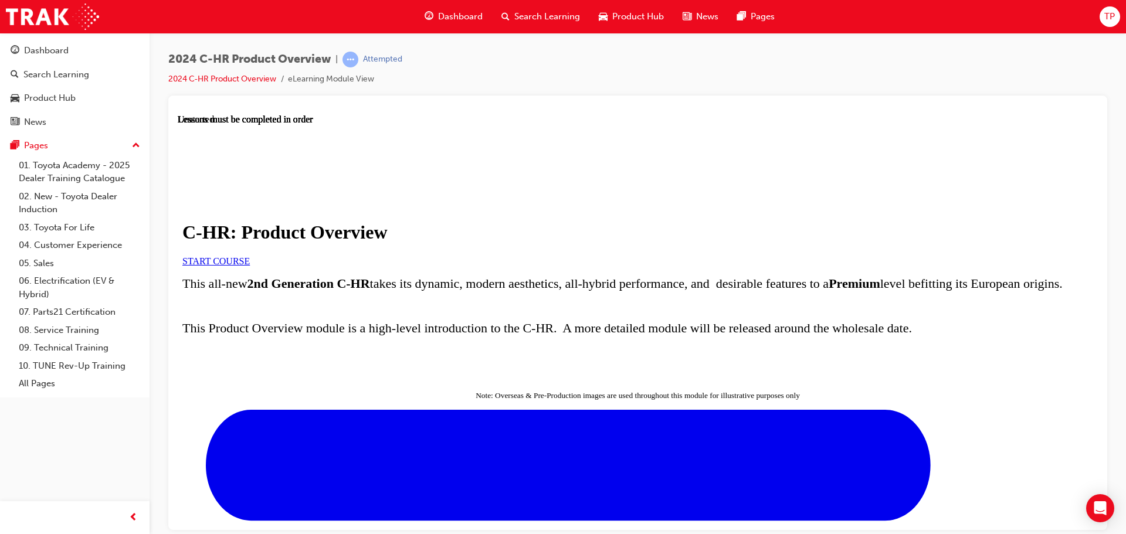
scroll to position [59, 0]
click at [250, 256] on link "START COURSE" at bounding box center [215, 261] width 67 height 10
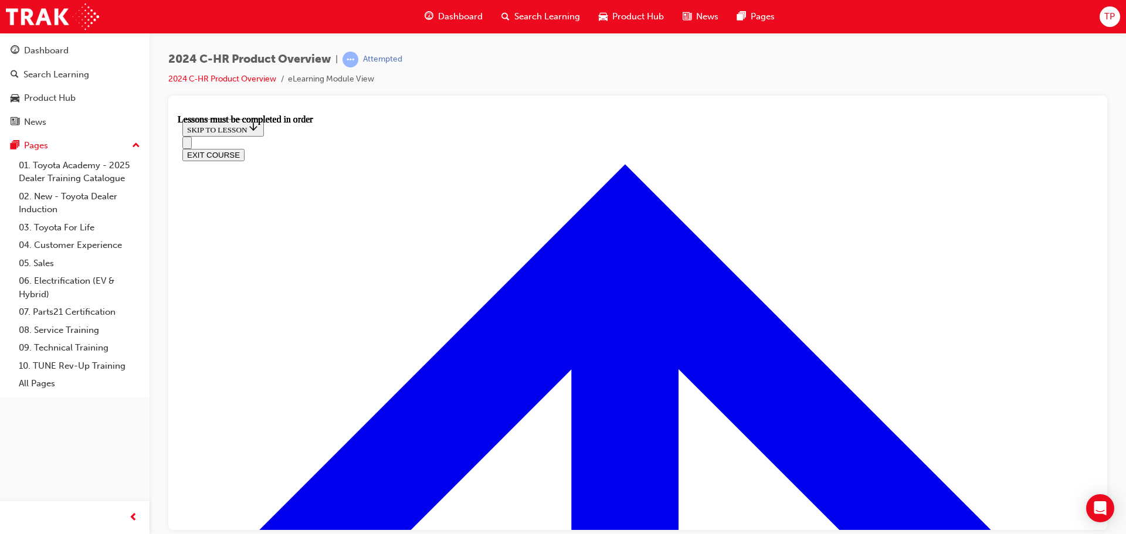
scroll to position [921, 0]
